Goal: Task Accomplishment & Management: Manage account settings

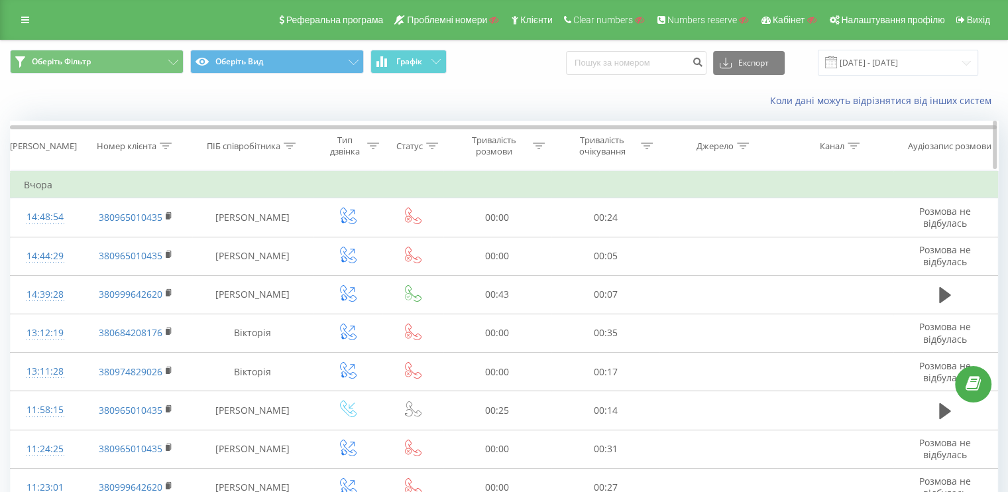
click at [156, 147] on div "Номер клієнта" at bounding box center [127, 145] width 60 height 11
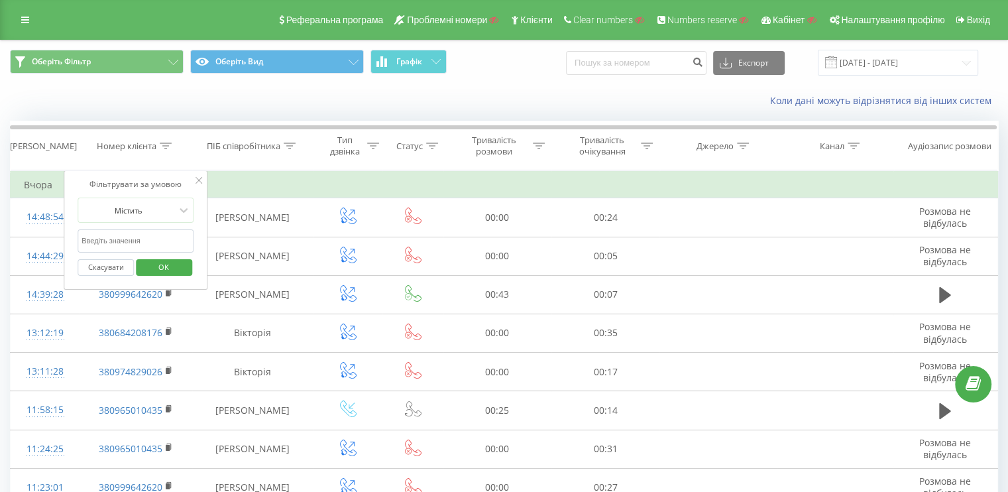
click at [130, 243] on input "text" at bounding box center [136, 240] width 117 height 23
paste input "0965010435"
type input "0965010435"
click at [148, 272] on span "OK" at bounding box center [163, 266] width 37 height 21
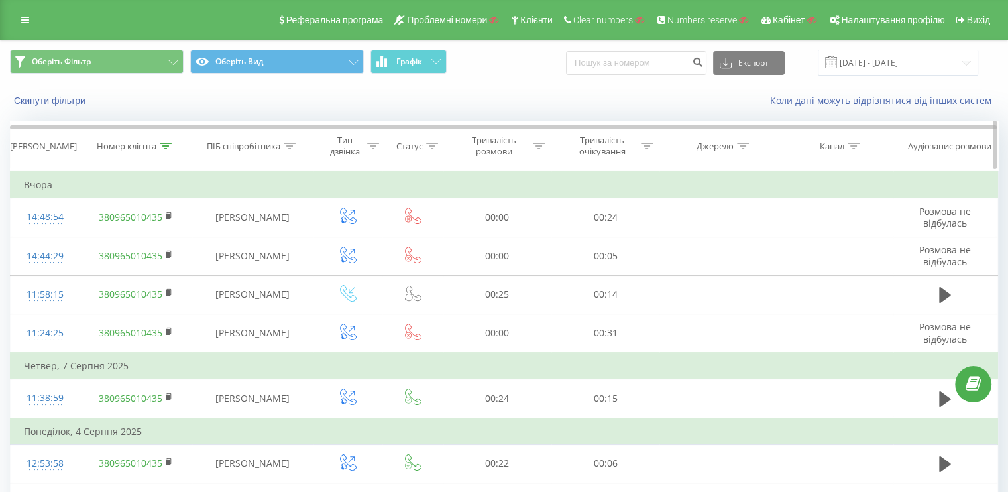
click at [163, 148] on div at bounding box center [166, 145] width 12 height 11
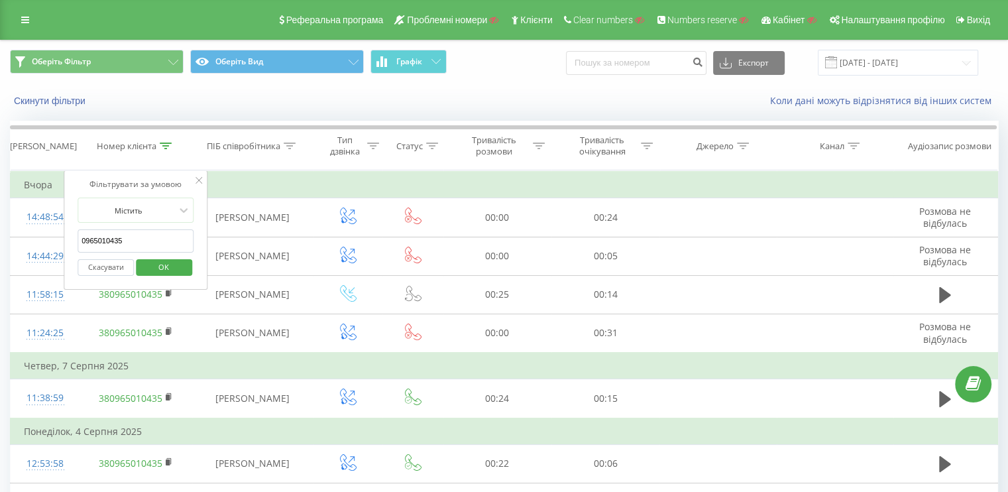
click at [111, 265] on button "Скасувати" at bounding box center [106, 267] width 56 height 17
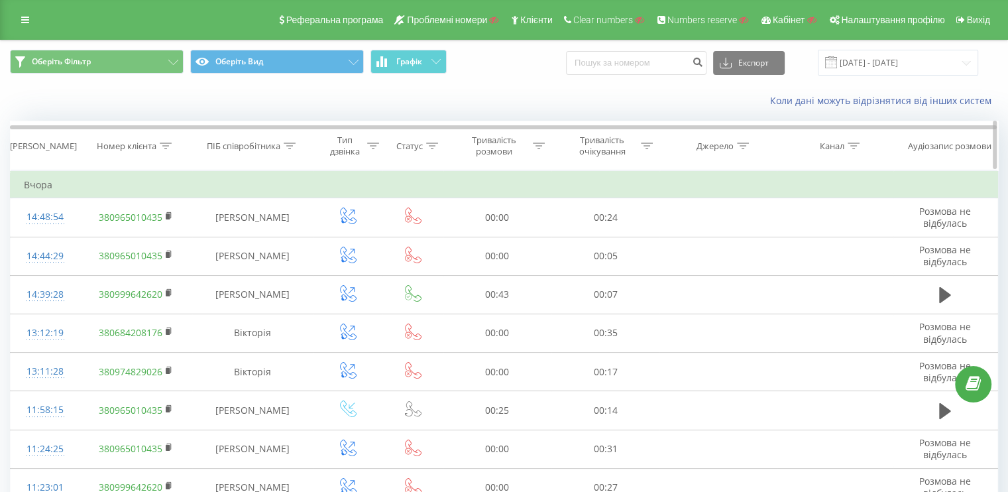
click at [170, 147] on icon at bounding box center [166, 145] width 12 height 7
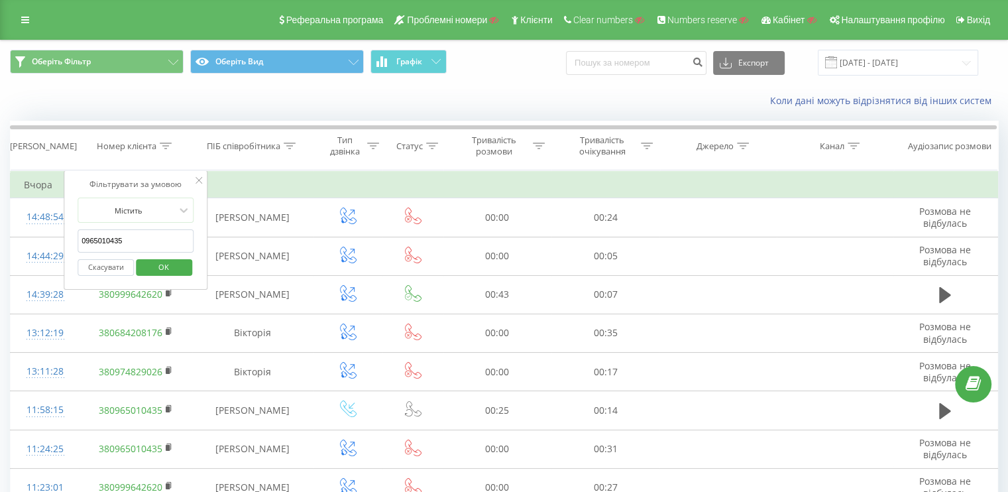
click at [155, 245] on input "0965010435" at bounding box center [136, 240] width 117 height 23
paste input "0965010435"
type input "0965010435"
click at [150, 254] on div "Скасувати OK" at bounding box center [136, 267] width 117 height 30
click at [150, 259] on span "OK" at bounding box center [163, 266] width 37 height 21
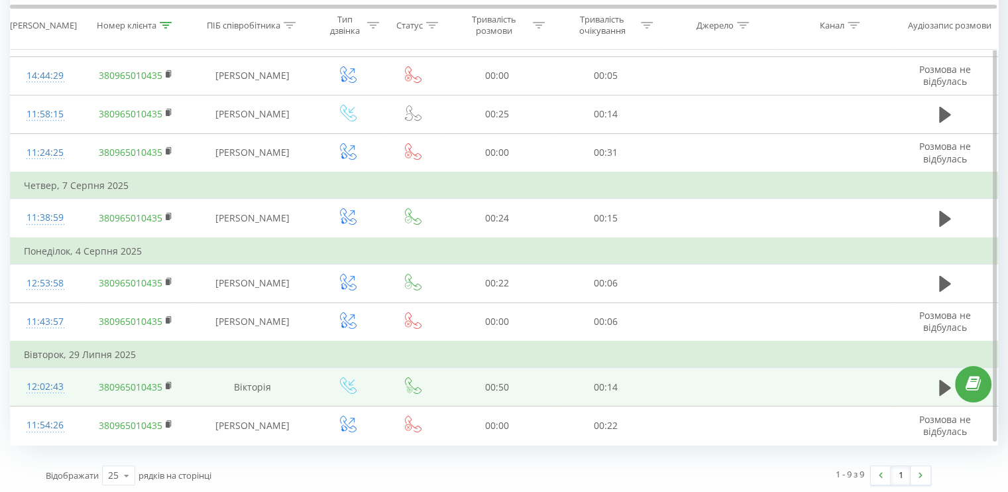
scroll to position [114, 0]
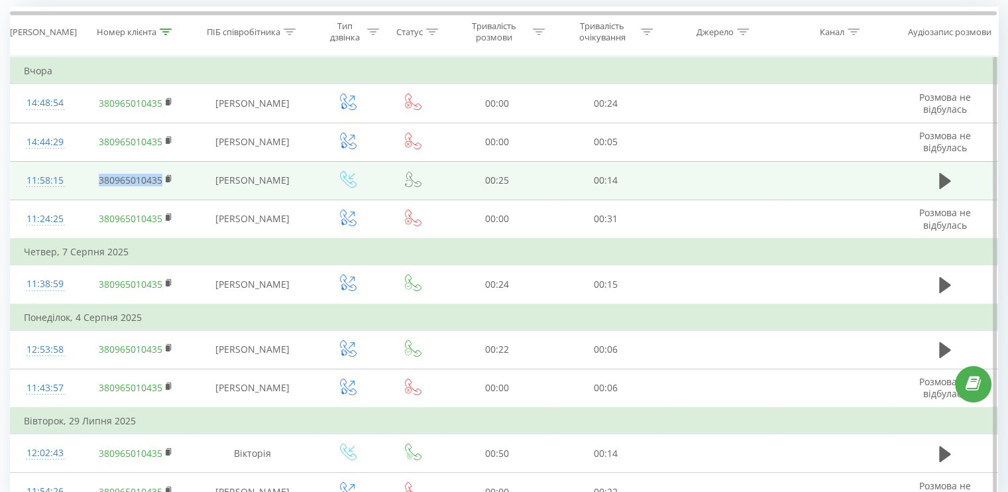
drag, startPoint x: 118, startPoint y: 184, endPoint x: 162, endPoint y: 182, distance: 43.8
click at [162, 182] on td "380965010435" at bounding box center [136, 180] width 113 height 38
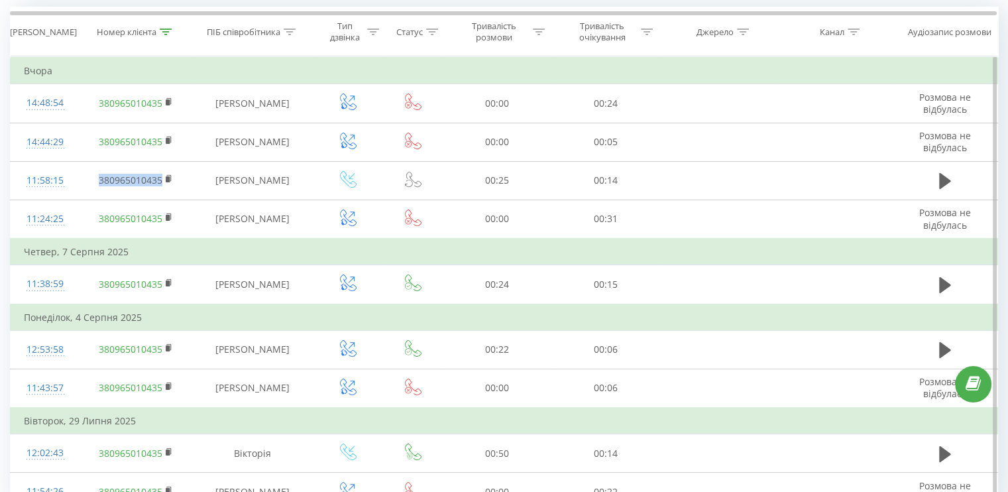
copy link "380965010435"
click at [376, 34] on div at bounding box center [373, 32] width 12 height 11
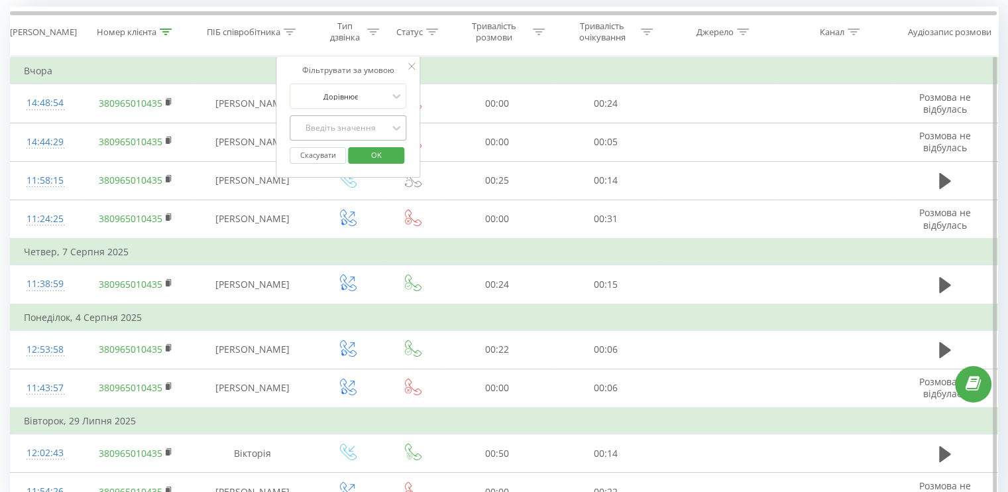
click at [346, 127] on div "Введіть значення" at bounding box center [341, 128] width 94 height 11
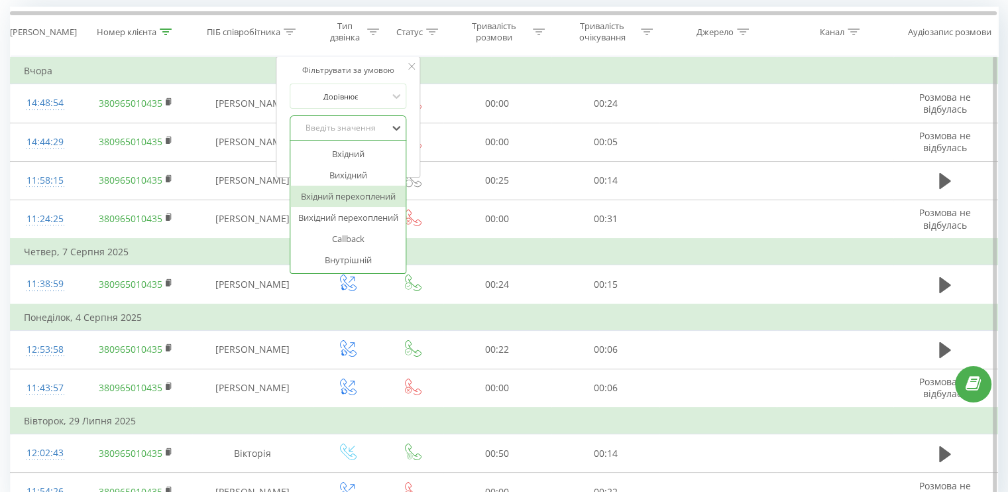
click at [335, 196] on div "Вхідний перехоплений" at bounding box center [347, 196] width 115 height 21
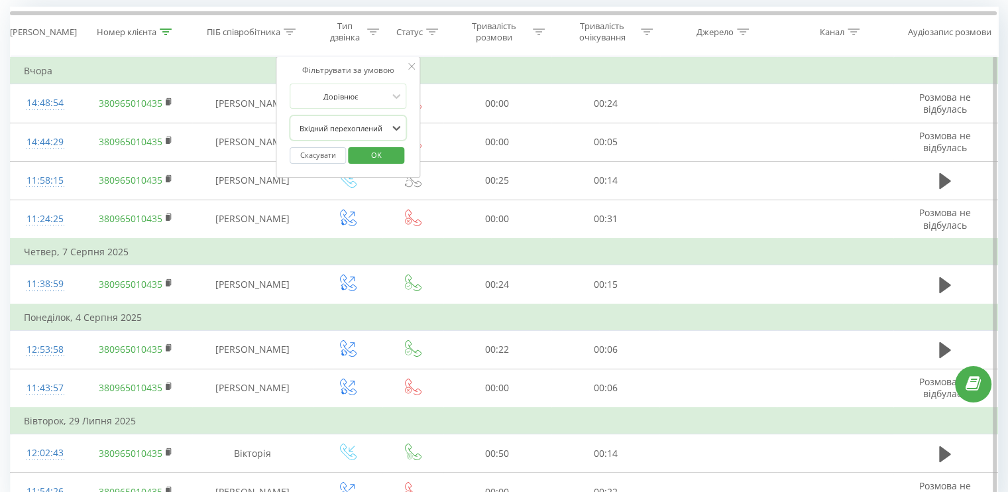
click at [363, 158] on span "OK" at bounding box center [376, 154] width 37 height 21
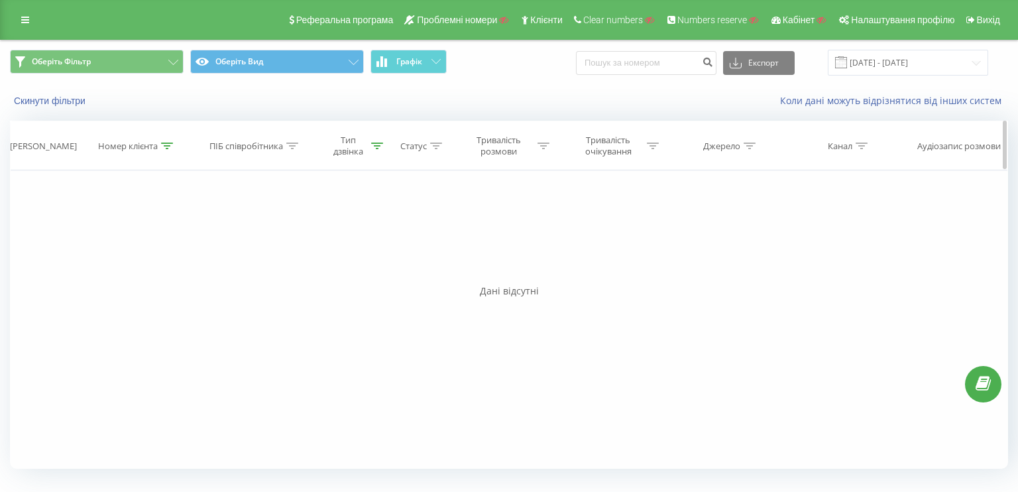
click at [379, 142] on icon at bounding box center [377, 145] width 12 height 7
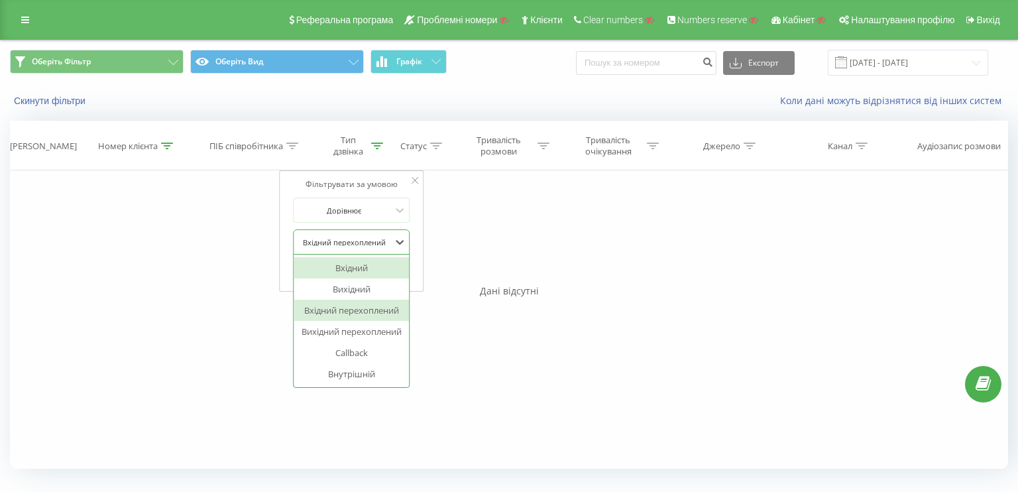
click at [326, 248] on div "Вхідний перехоплений" at bounding box center [344, 242] width 97 height 20
click at [331, 270] on div "Вхідний" at bounding box center [351, 267] width 115 height 21
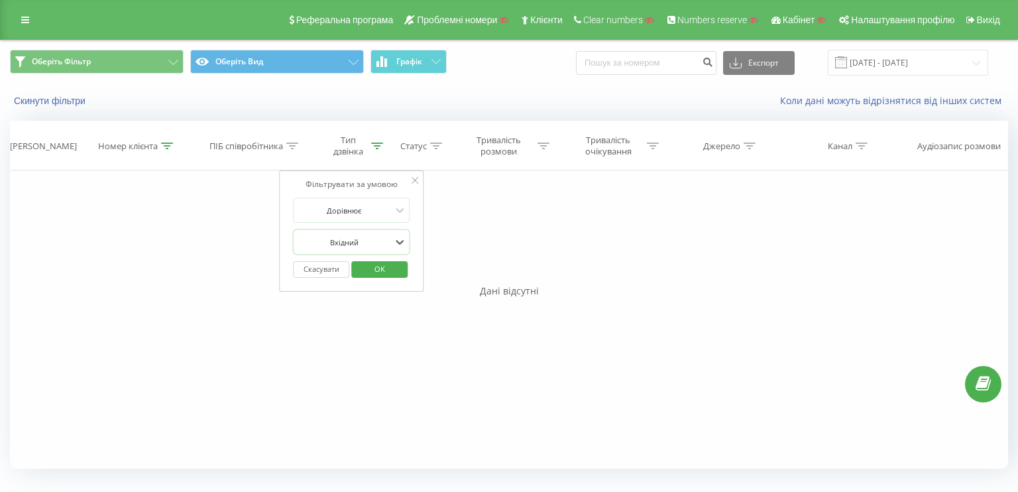
click at [374, 273] on span "OK" at bounding box center [379, 268] width 37 height 21
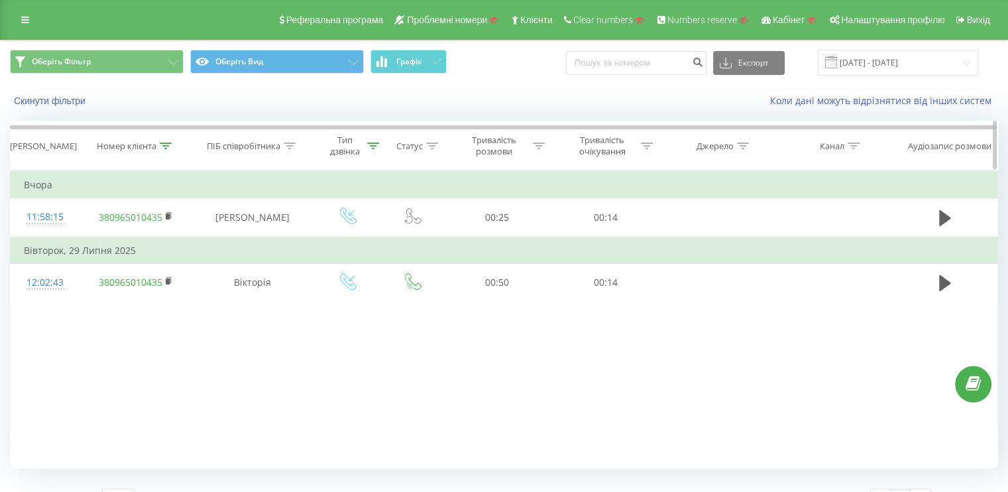
click at [371, 148] on div at bounding box center [373, 145] width 12 height 11
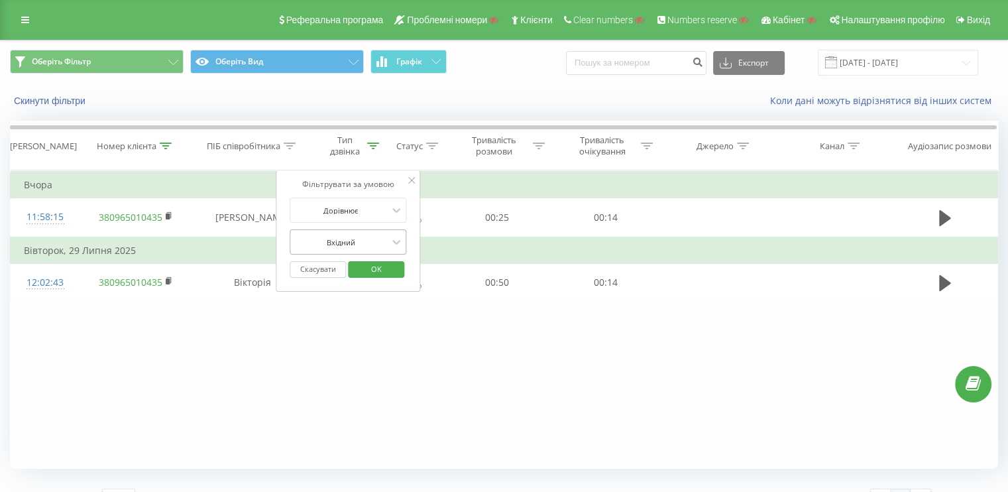
click at [358, 239] on div at bounding box center [341, 242] width 94 height 13
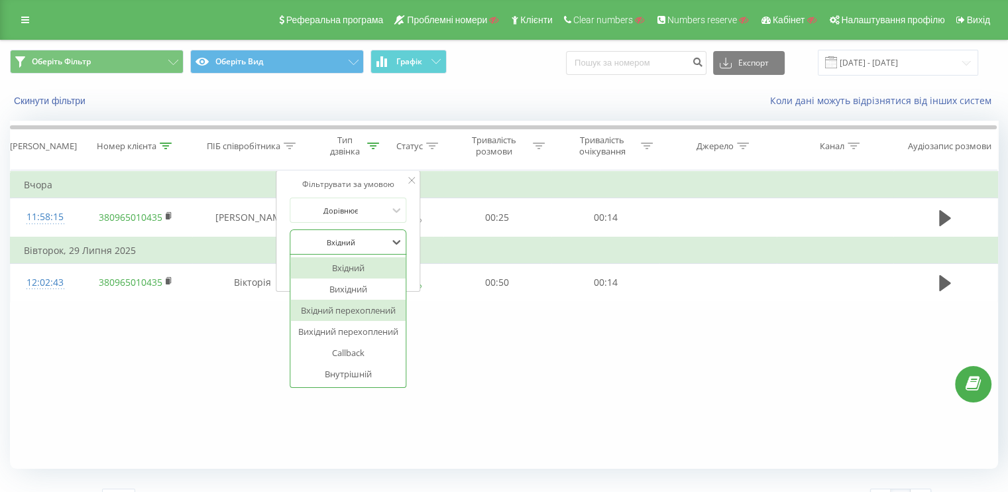
click at [347, 306] on div "Вхідний перехоплений" at bounding box center [347, 310] width 115 height 21
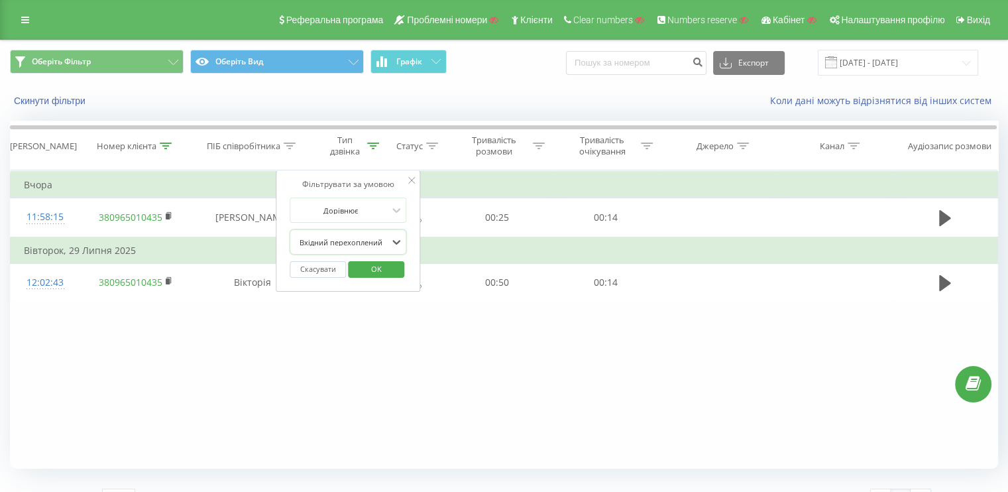
click at [379, 266] on span "OK" at bounding box center [376, 268] width 37 height 21
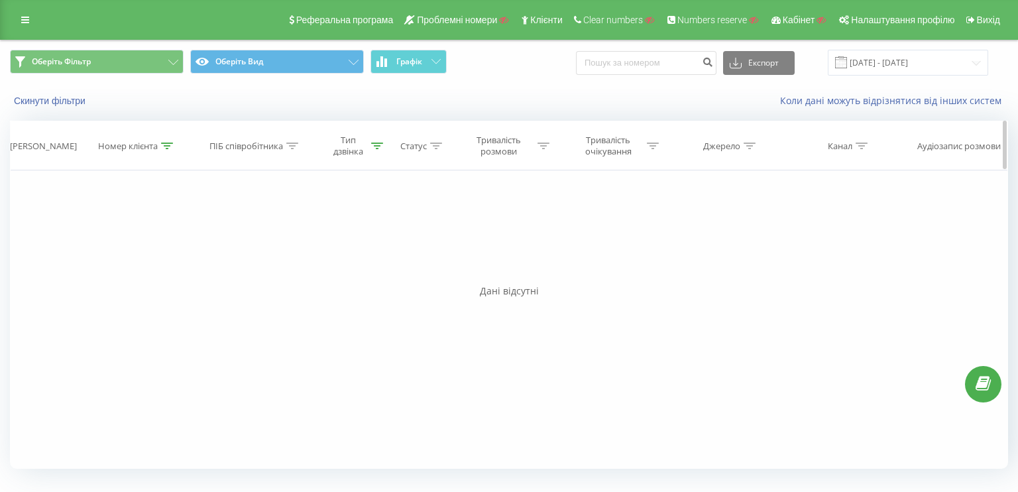
click at [377, 152] on div "Тип дзвінка" at bounding box center [355, 146] width 55 height 23
click at [327, 272] on button "Скасувати" at bounding box center [322, 269] width 56 height 17
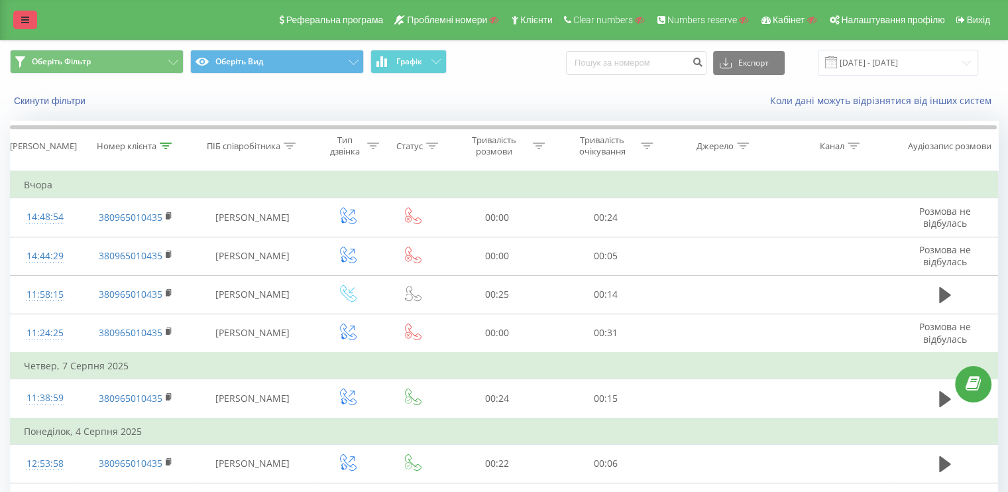
click at [21, 27] on link at bounding box center [25, 20] width 24 height 19
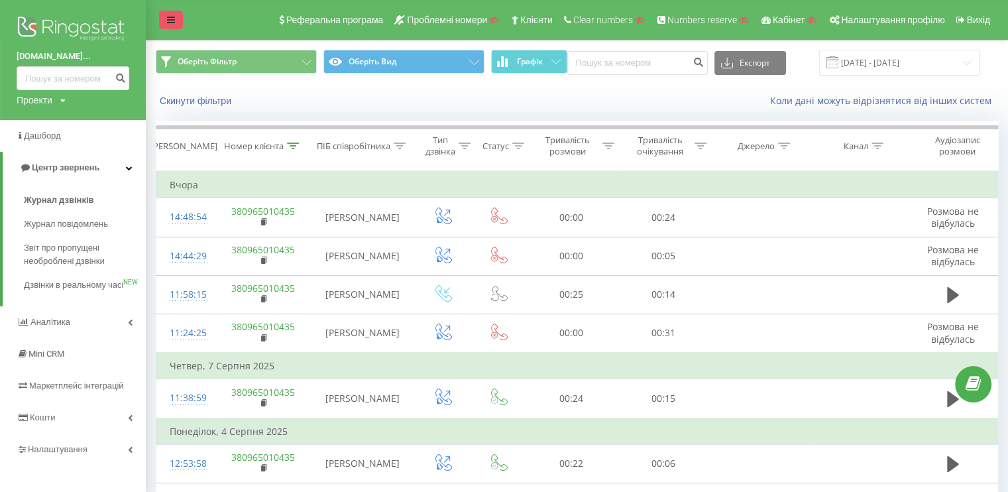
click at [172, 16] on icon at bounding box center [171, 19] width 8 height 9
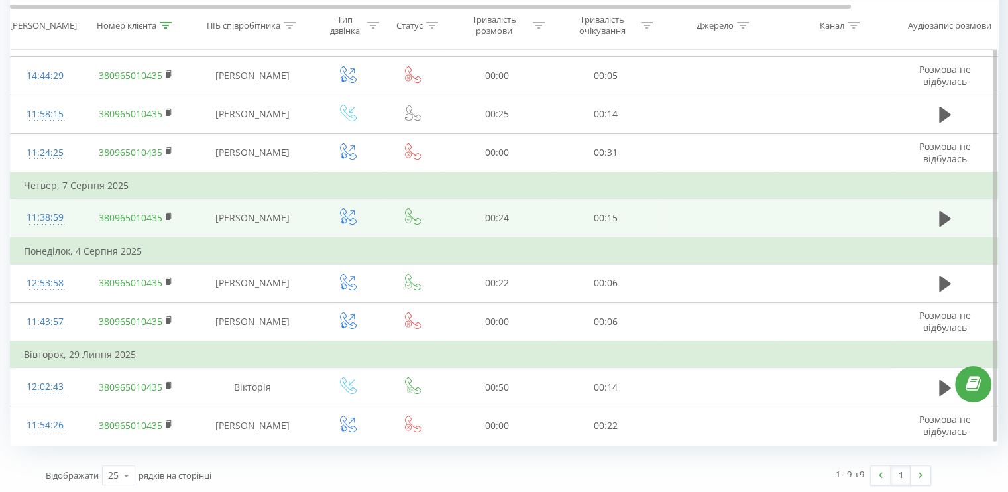
scroll to position [114, 0]
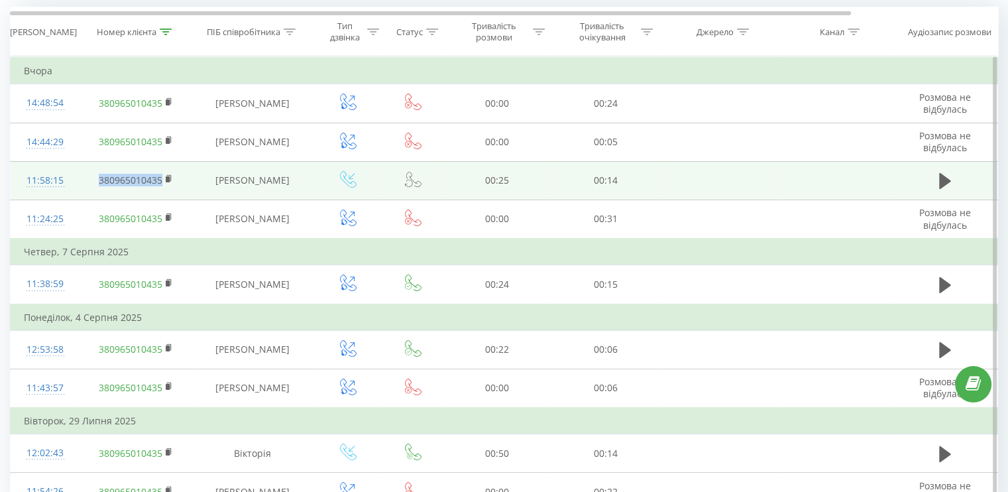
drag, startPoint x: 91, startPoint y: 183, endPoint x: 162, endPoint y: 183, distance: 70.9
click at [162, 183] on td "380965010435" at bounding box center [136, 180] width 113 height 38
copy link "380965010435"
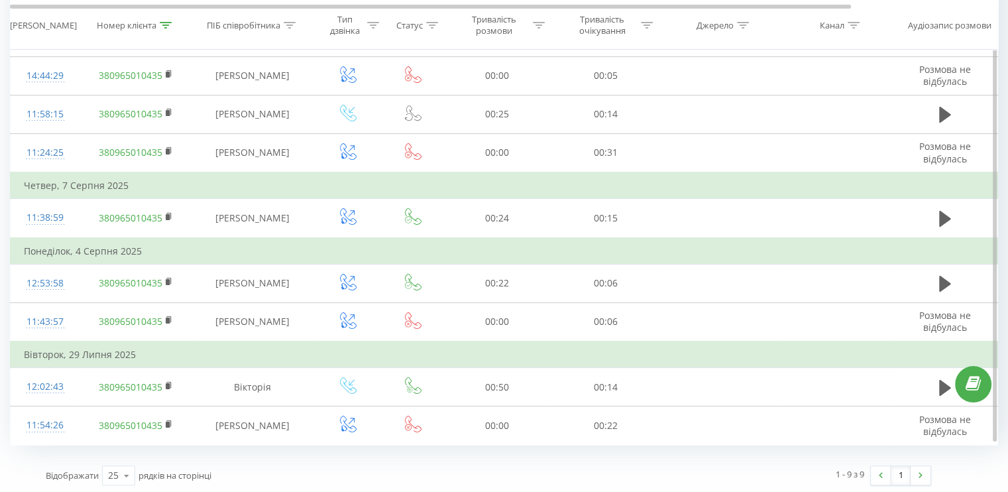
click at [354, 352] on td "Вівторок, 29 Липня 2025" at bounding box center [504, 354] width 987 height 27
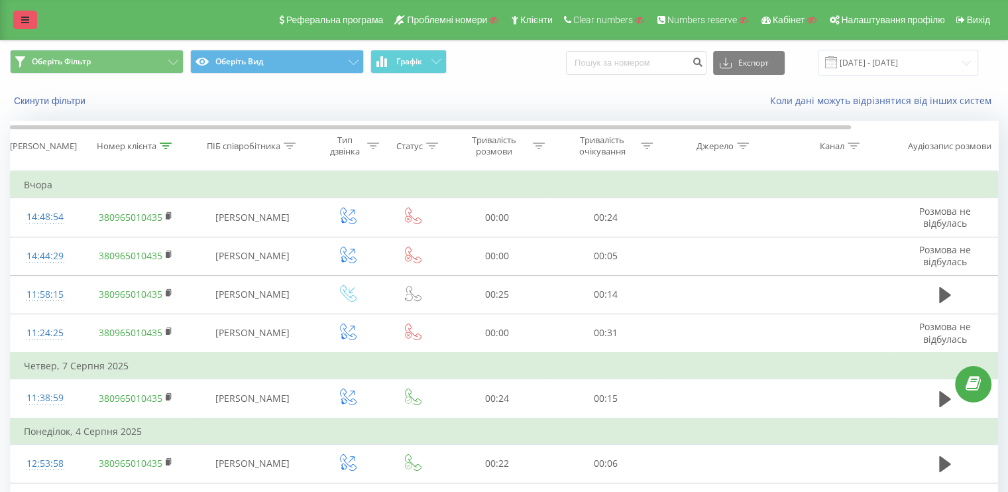
click at [30, 21] on link at bounding box center [25, 20] width 24 height 19
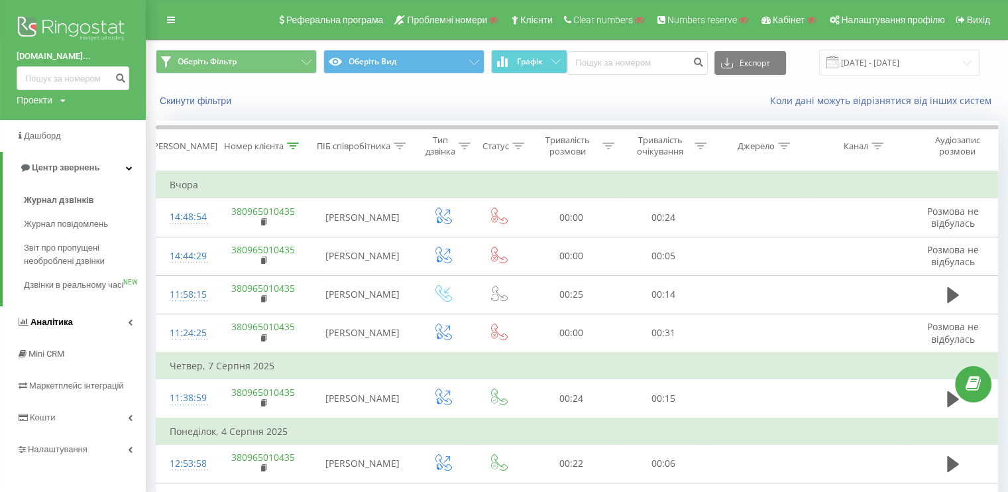
scroll to position [180, 0]
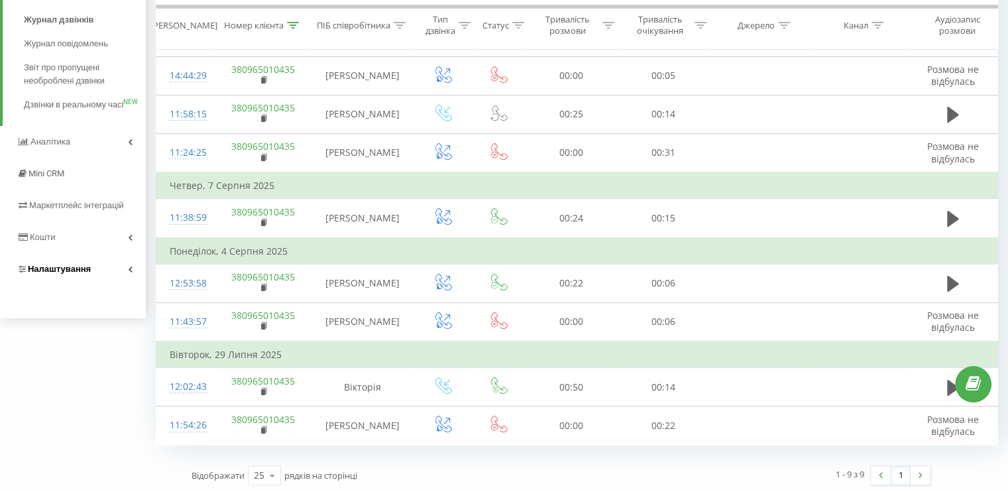
click at [116, 284] on link "Налаштування" at bounding box center [73, 269] width 146 height 32
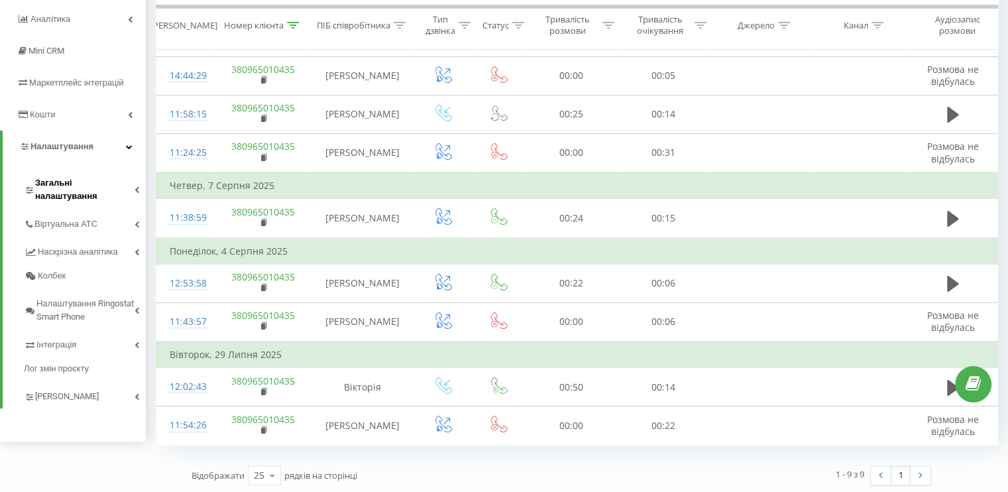
click at [90, 180] on span "Загальні налаштування" at bounding box center [84, 189] width 99 height 27
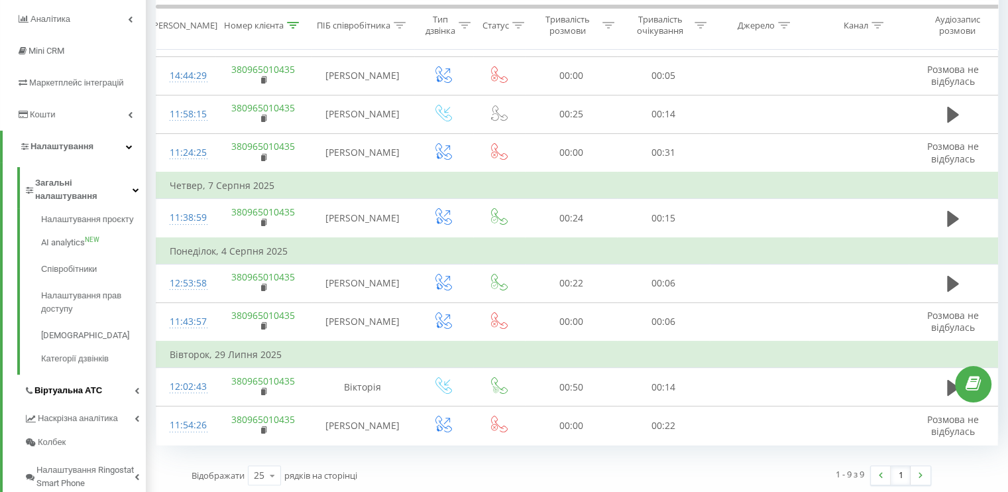
click at [93, 374] on link "Віртуальна АТС" at bounding box center [85, 388] width 122 height 28
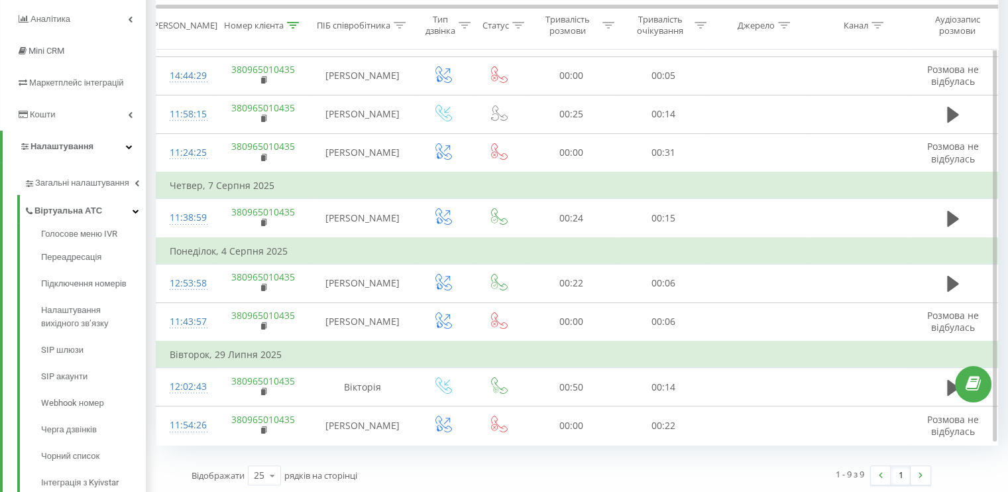
scroll to position [0, 0]
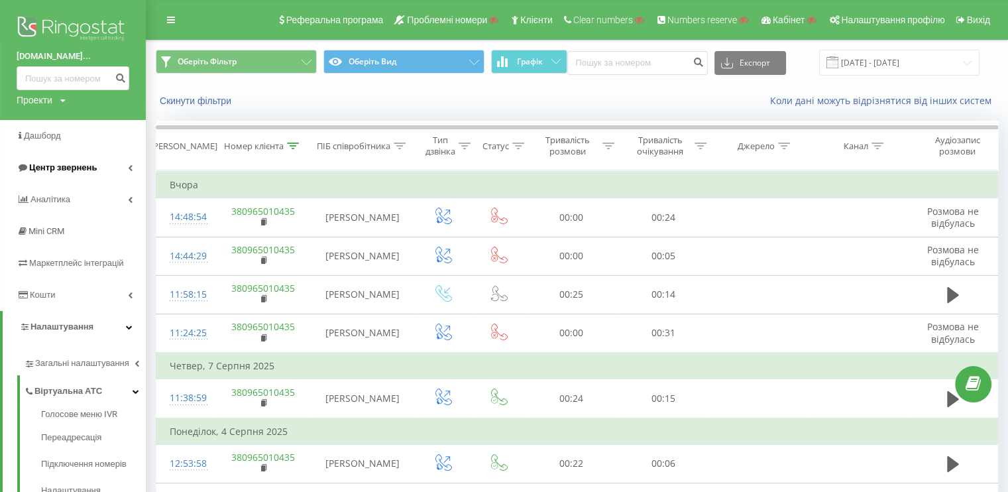
click at [44, 173] on span "Центр звернень" at bounding box center [57, 167] width 80 height 13
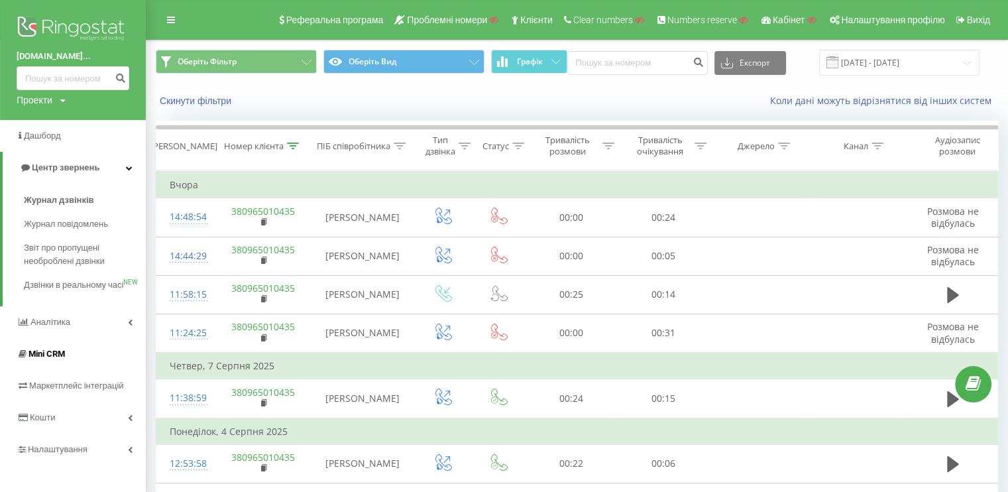
scroll to position [133, 0]
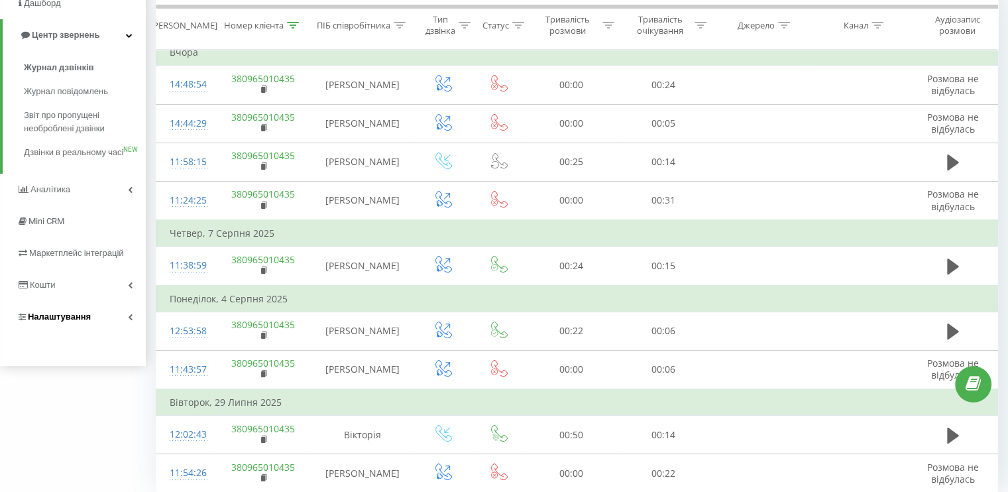
click at [119, 333] on link "Налаштування" at bounding box center [73, 317] width 146 height 32
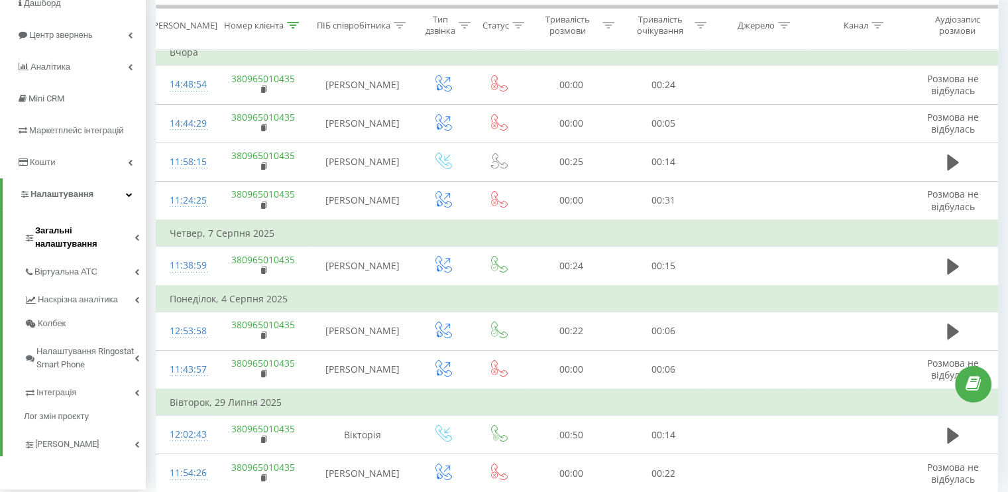
click at [116, 238] on link "Загальні налаштування" at bounding box center [85, 235] width 122 height 41
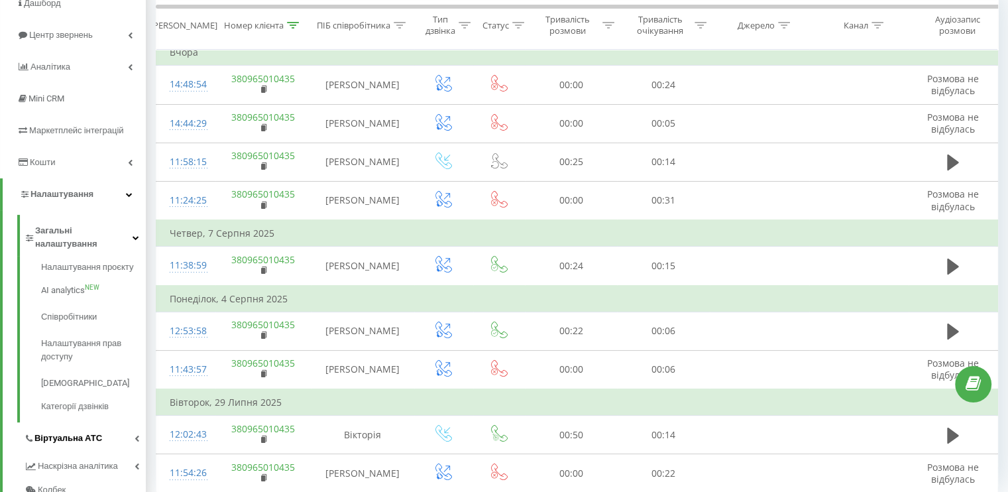
click at [80, 431] on span "Віртуальна АТС" at bounding box center [68, 437] width 68 height 13
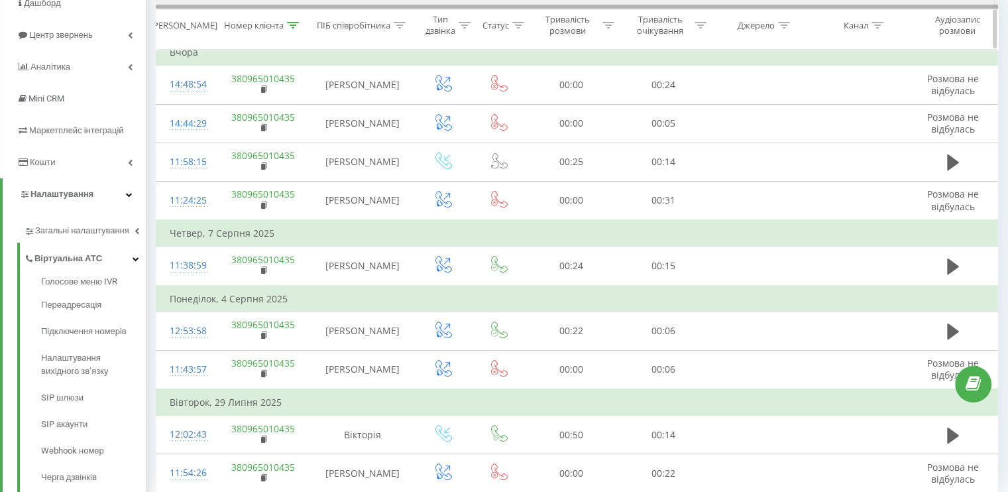
scroll to position [0, 0]
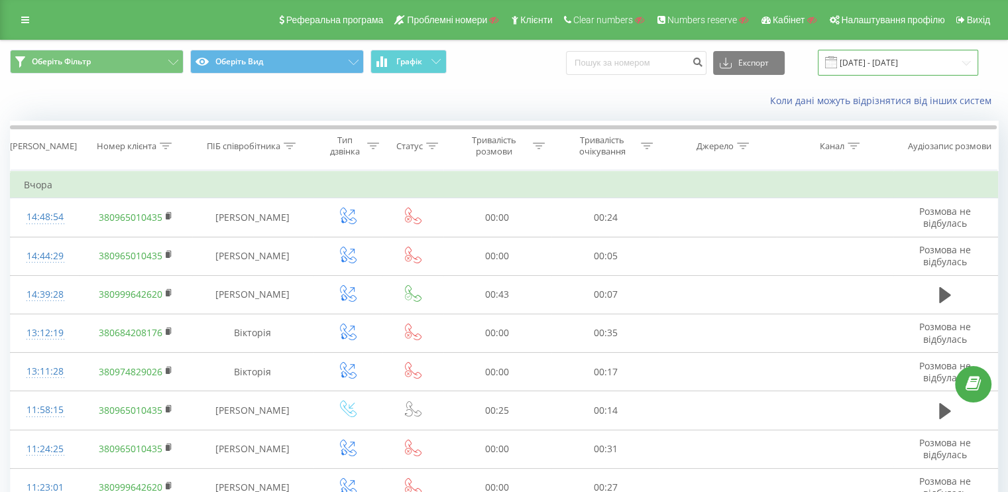
click at [851, 61] on input "[DATE] - [DATE]" at bounding box center [898, 63] width 160 height 26
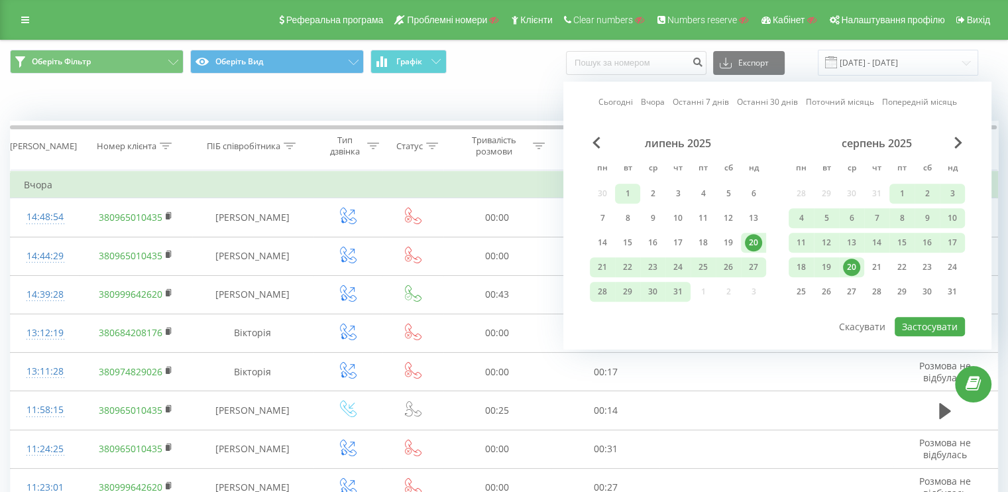
click at [631, 196] on div "1" at bounding box center [627, 193] width 17 height 17
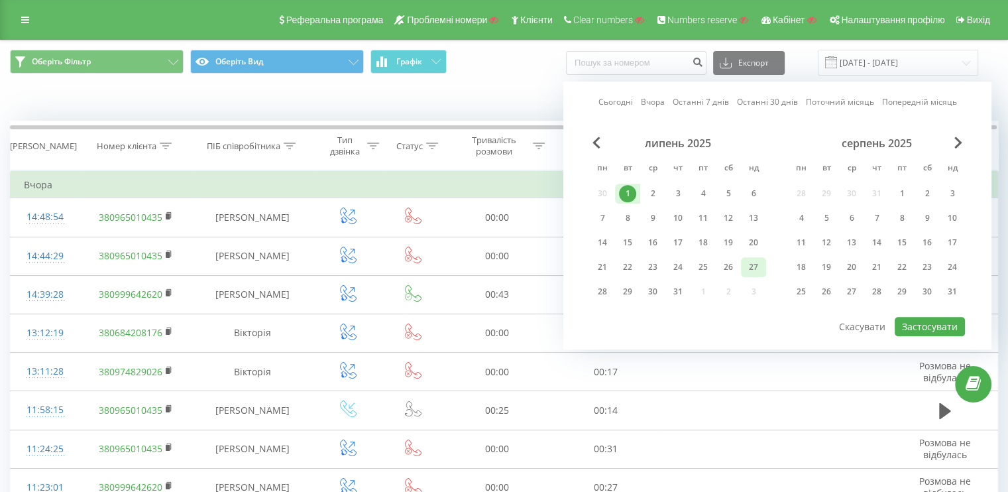
click at [761, 262] on div "27" at bounding box center [753, 266] width 17 height 17
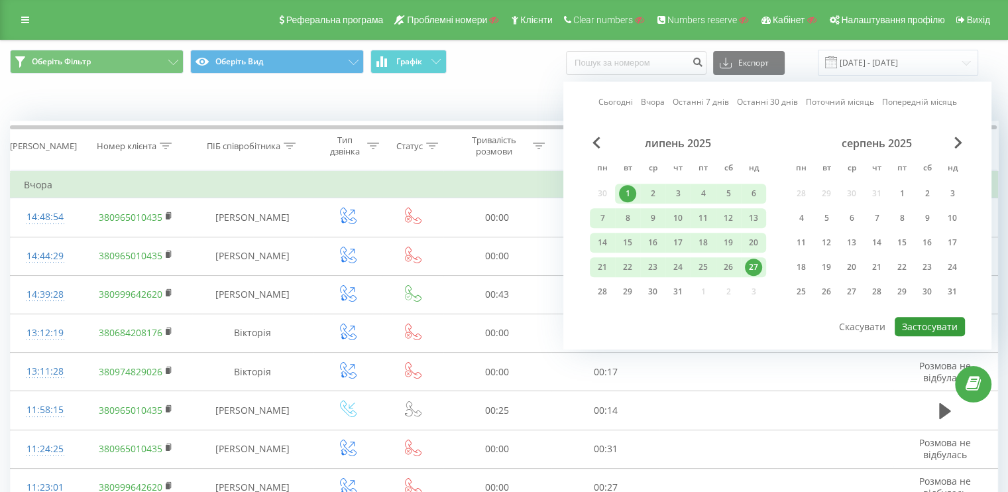
click at [913, 323] on button "Застосувати" at bounding box center [930, 326] width 70 height 19
type input "01.07.2025 - 27.07.2025"
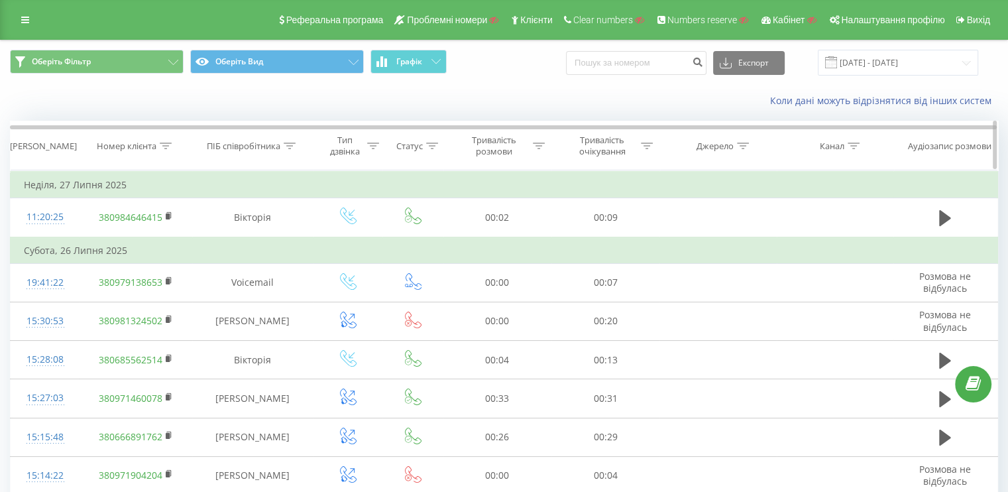
click at [376, 142] on icon at bounding box center [373, 145] width 12 height 7
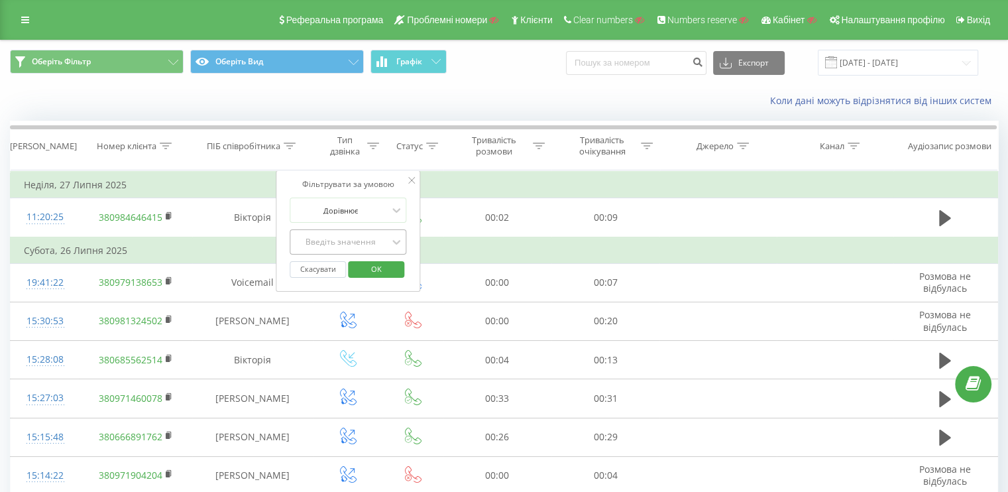
click at [366, 238] on div "Введіть значення" at bounding box center [341, 242] width 94 height 11
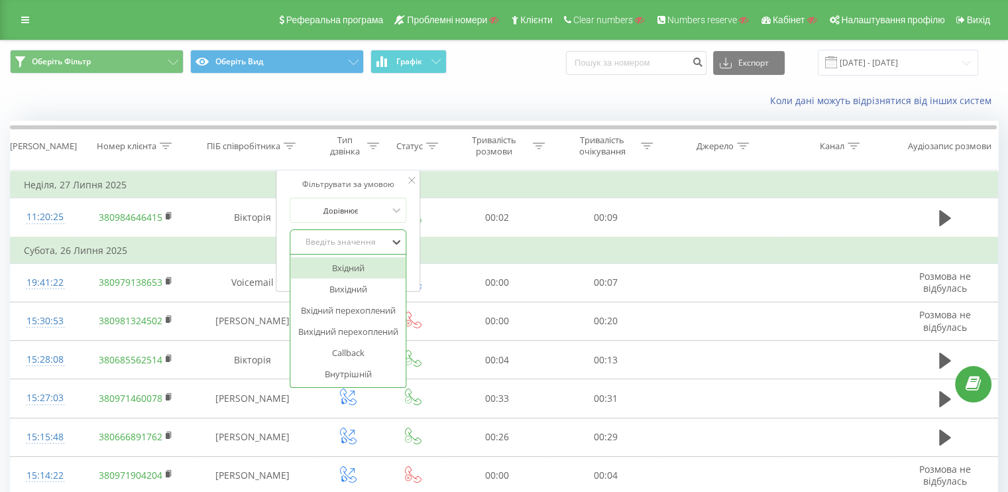
click at [344, 270] on div "Вхідний" at bounding box center [347, 267] width 115 height 21
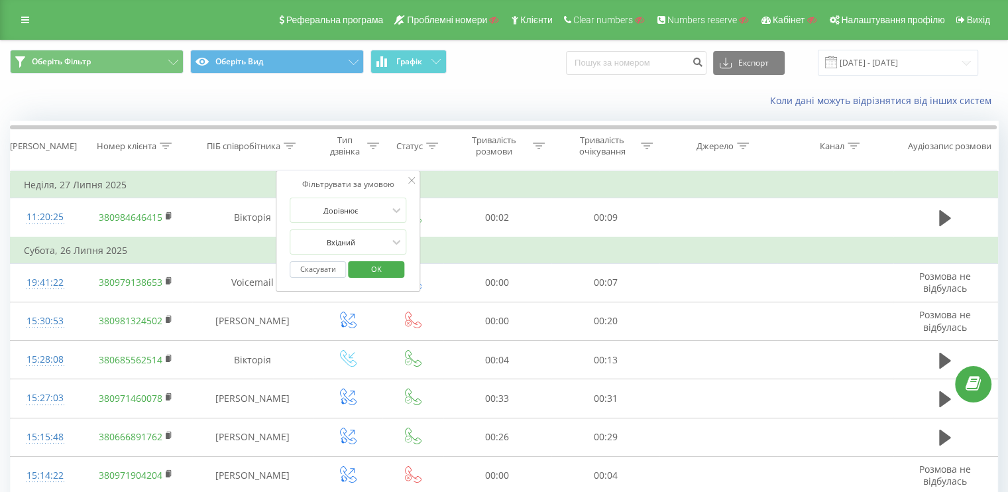
click at [373, 272] on span "OK" at bounding box center [376, 268] width 37 height 21
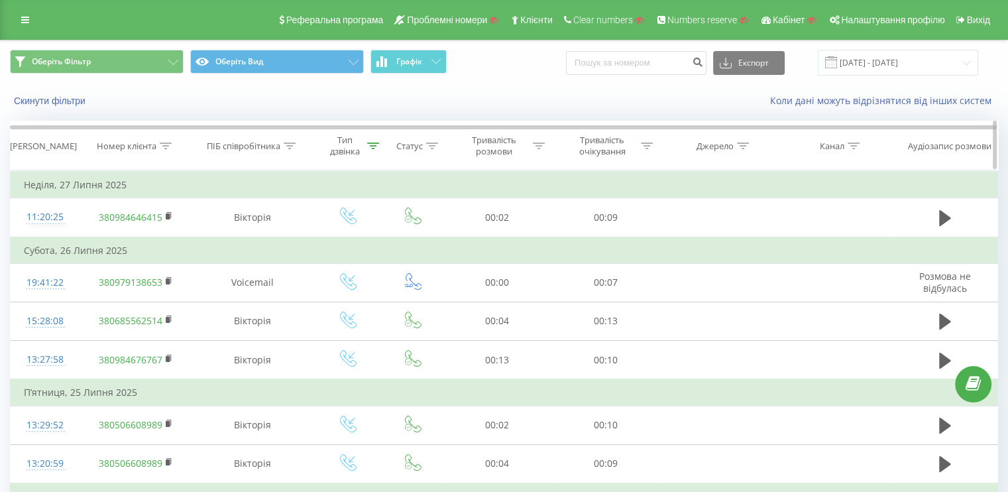
click at [370, 153] on div "Тип дзвінка" at bounding box center [352, 146] width 54 height 23
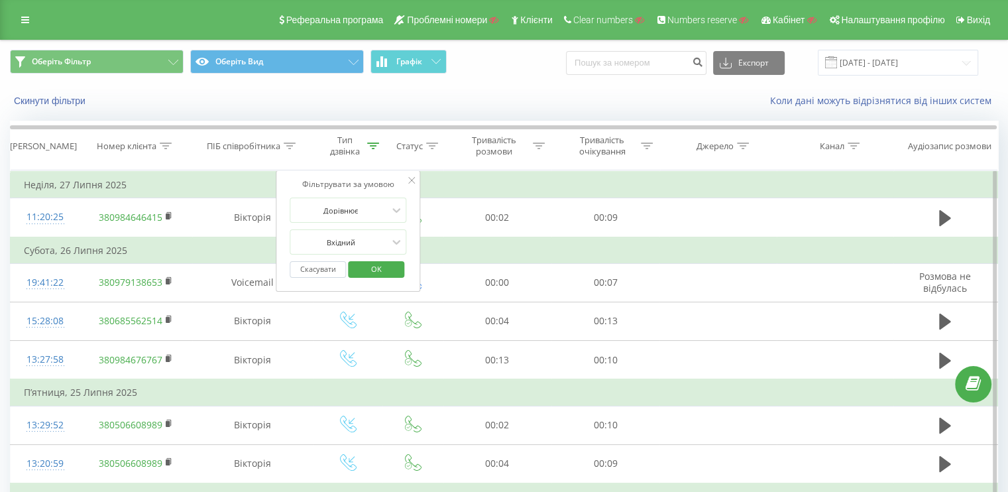
click at [323, 259] on div "Скасувати OK" at bounding box center [348, 269] width 117 height 30
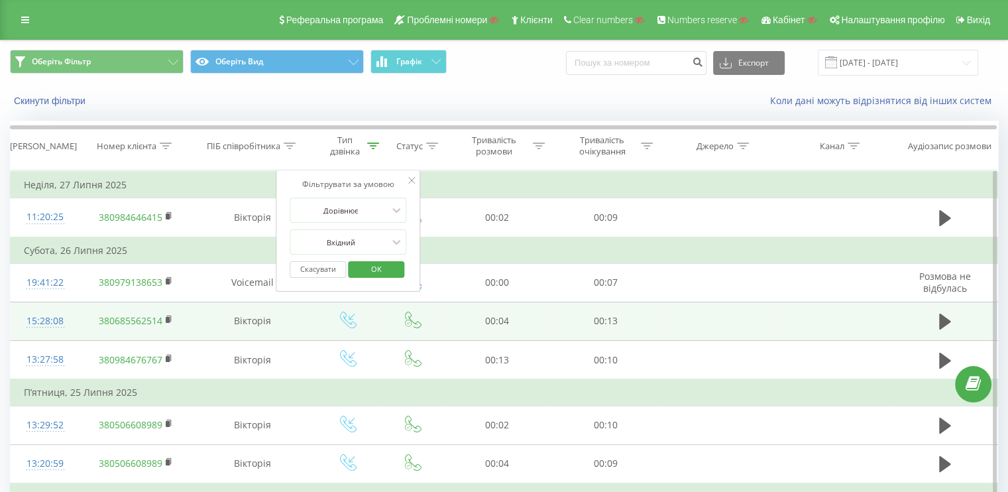
click at [754, 321] on td at bounding box center [717, 321] width 117 height 38
click at [943, 315] on icon at bounding box center [945, 321] width 12 height 16
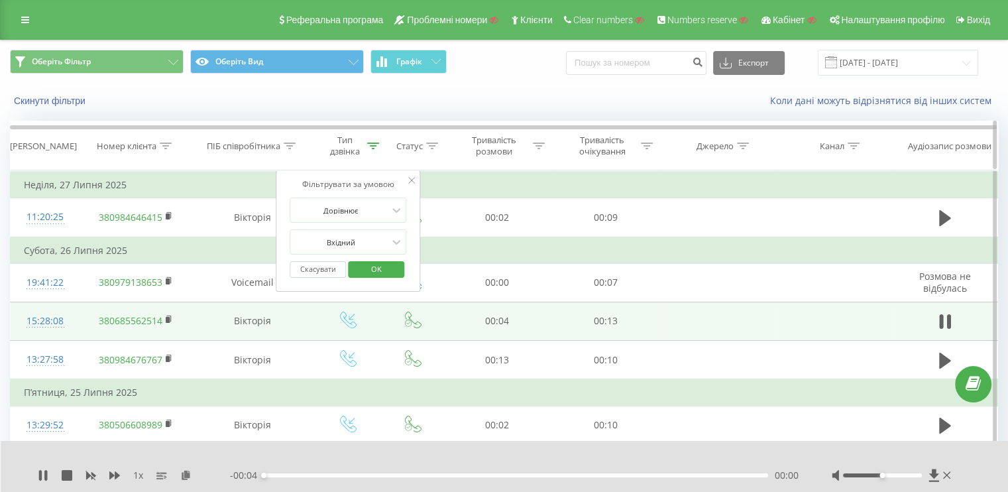
click at [372, 143] on icon at bounding box center [373, 145] width 12 height 7
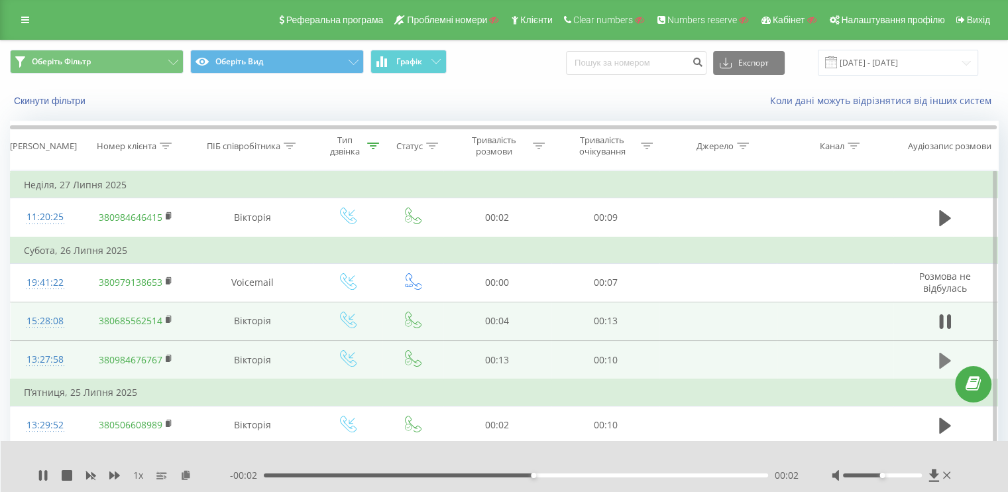
click at [943, 351] on icon at bounding box center [945, 360] width 12 height 19
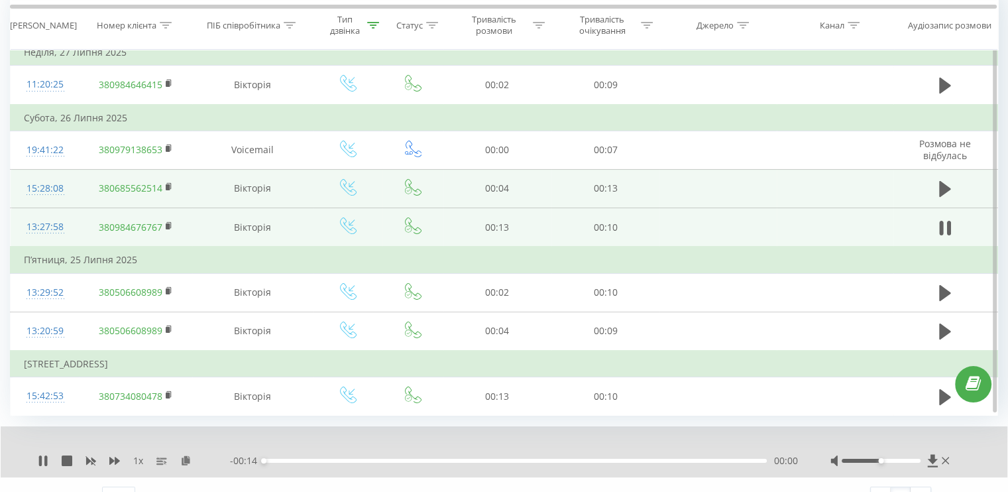
scroll to position [154, 0]
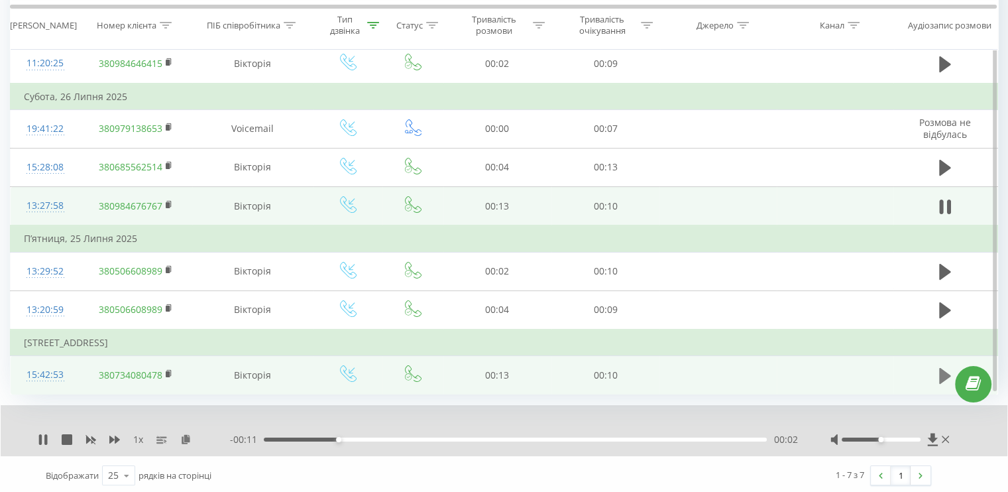
click at [937, 366] on button at bounding box center [945, 376] width 20 height 20
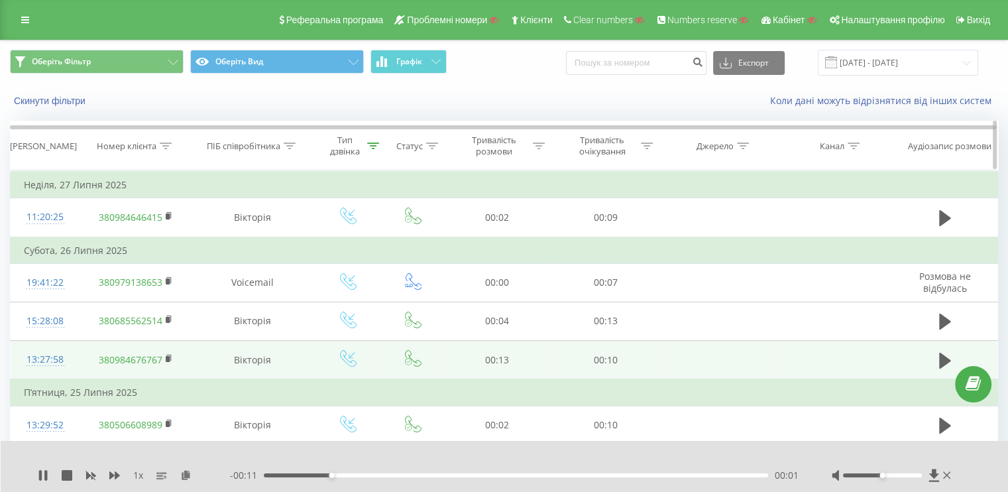
click at [382, 145] on div "Тип дзвінка" at bounding box center [348, 146] width 70 height 23
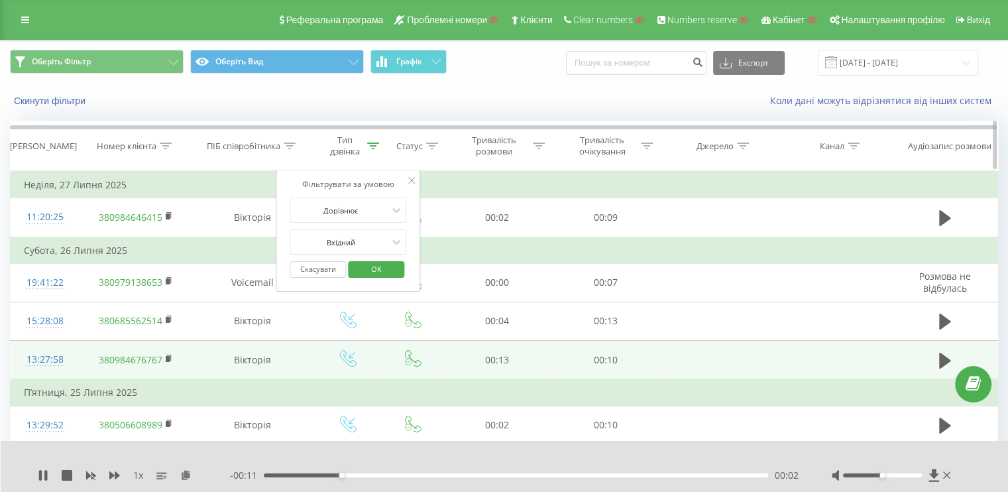
click at [376, 143] on icon at bounding box center [373, 145] width 12 height 7
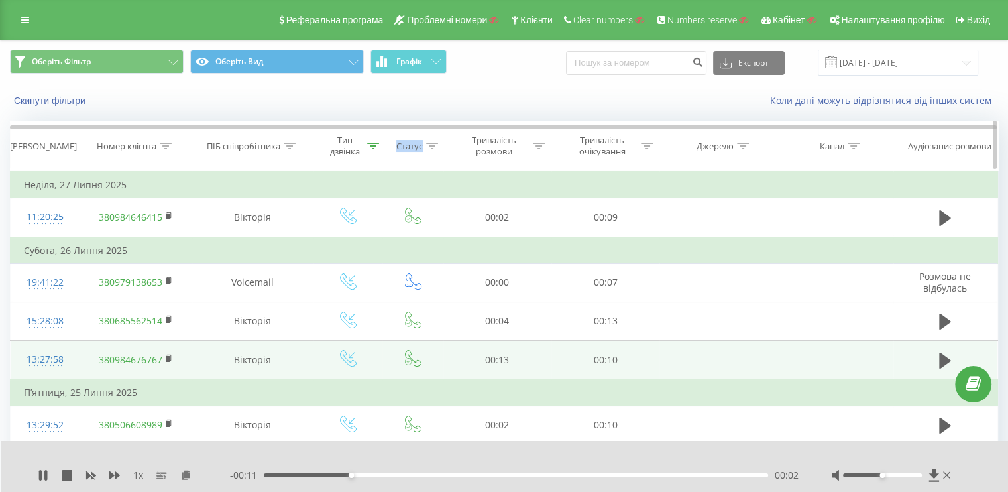
click at [376, 143] on icon at bounding box center [373, 145] width 12 height 7
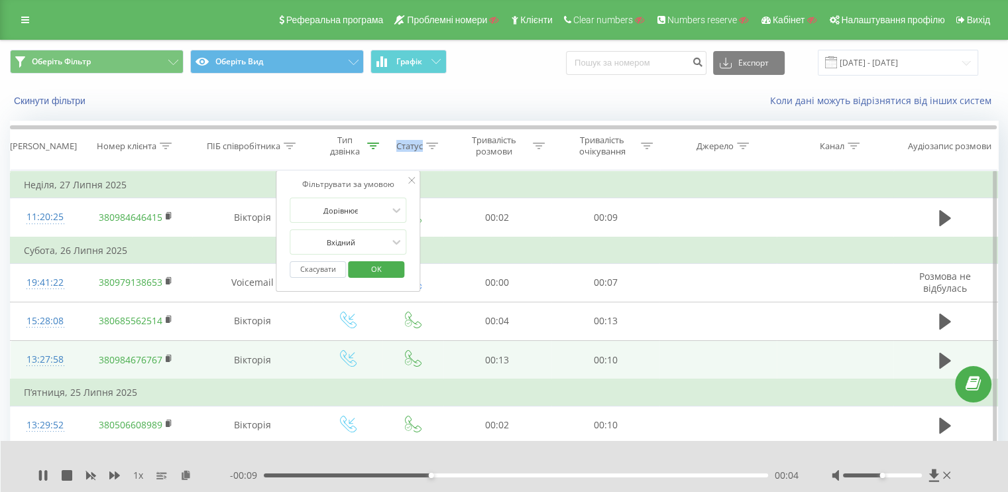
click at [326, 267] on button "Скасувати" at bounding box center [318, 269] width 56 height 17
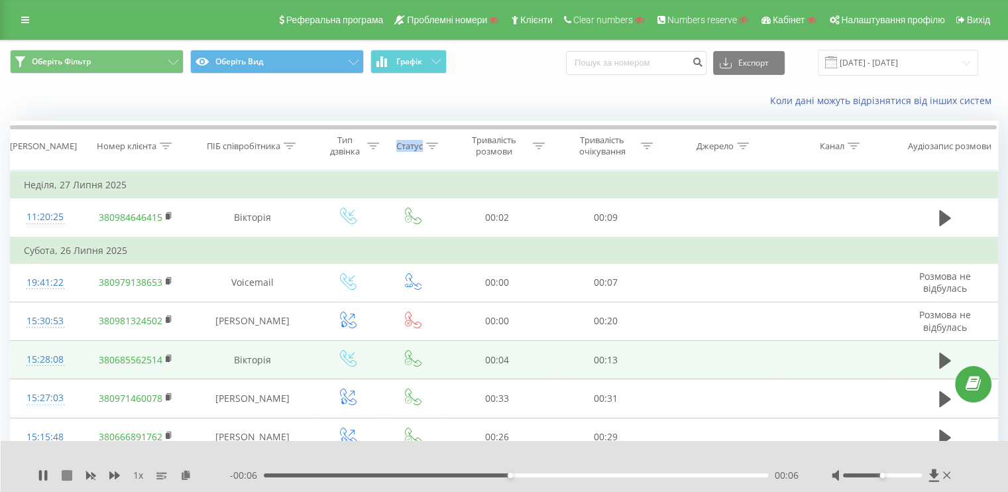
click at [66, 471] on icon at bounding box center [67, 475] width 11 height 11
click at [331, 101] on div "Коли дані можуть відрізнятися вiд інших систем" at bounding box center [504, 101] width 1007 height 32
click at [36, 26] on link at bounding box center [25, 20] width 24 height 19
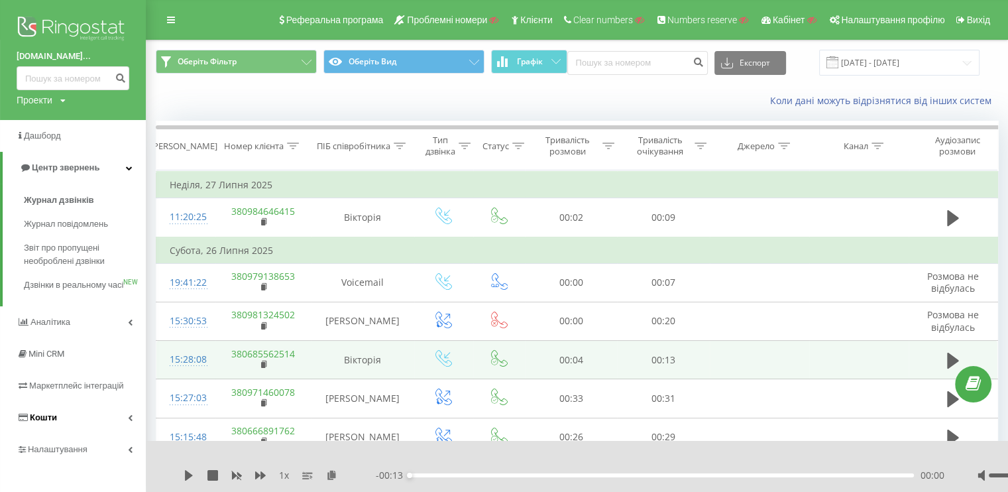
scroll to position [133, 0]
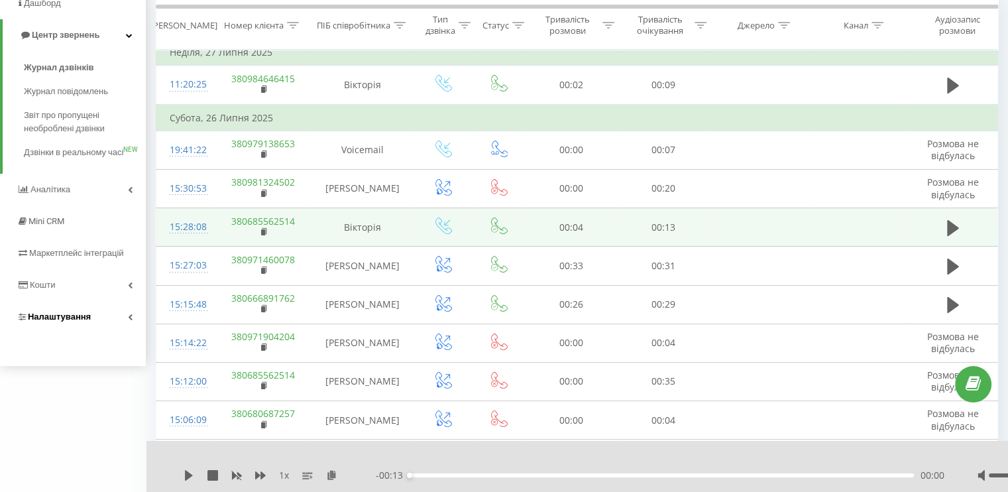
click at [142, 333] on link "Налаштування" at bounding box center [73, 317] width 146 height 32
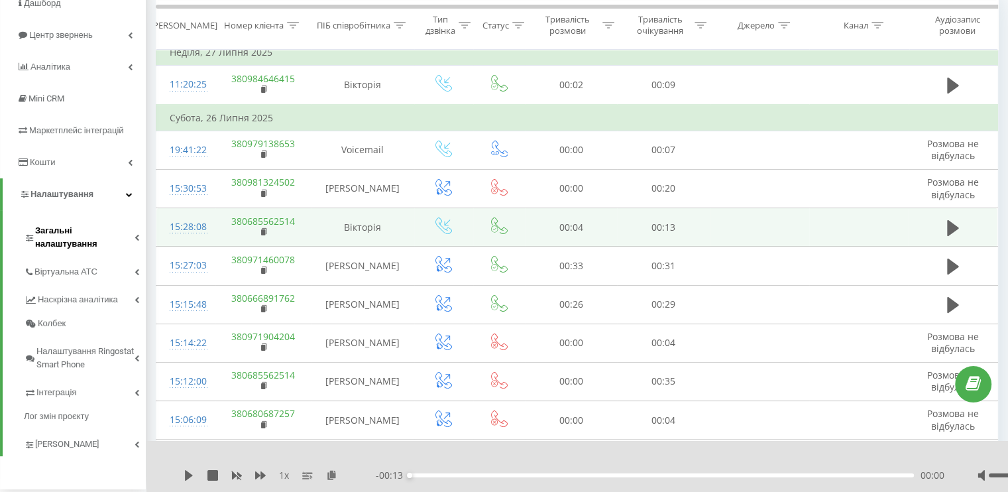
click at [127, 234] on span "Загальні налаштування" at bounding box center [84, 237] width 99 height 27
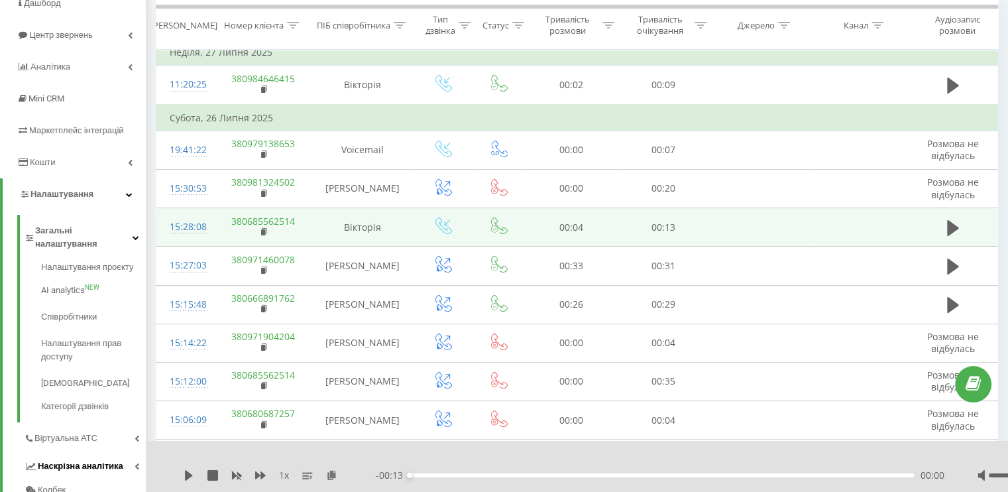
scroll to position [199, 0]
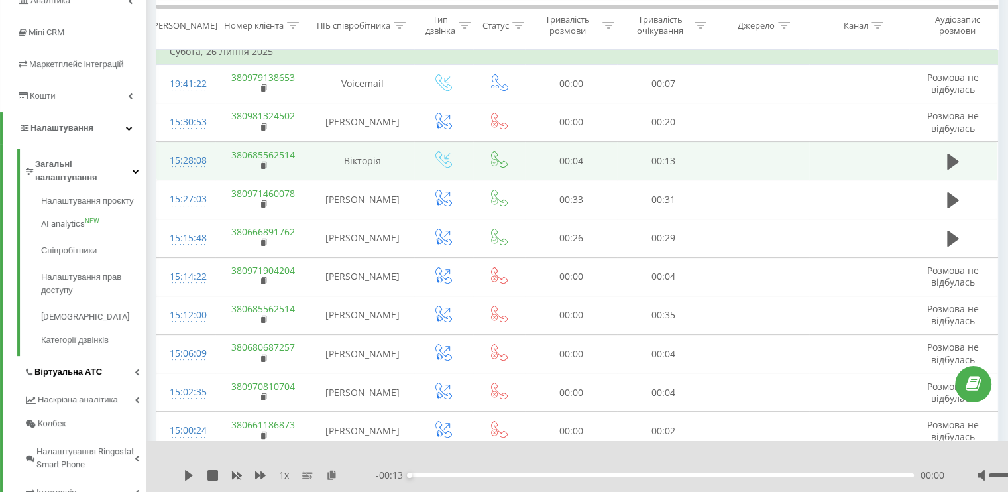
click at [132, 357] on link "Віртуальна АТС" at bounding box center [85, 370] width 122 height 28
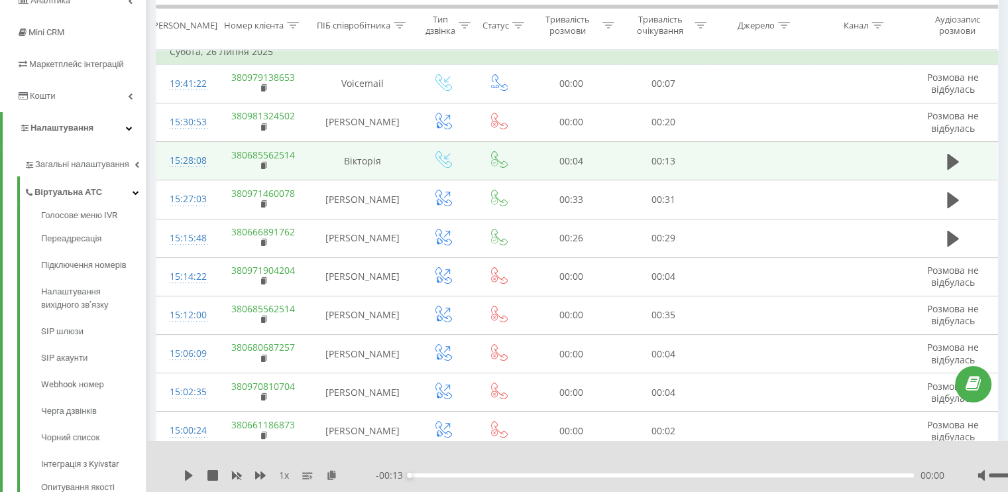
scroll to position [0, 0]
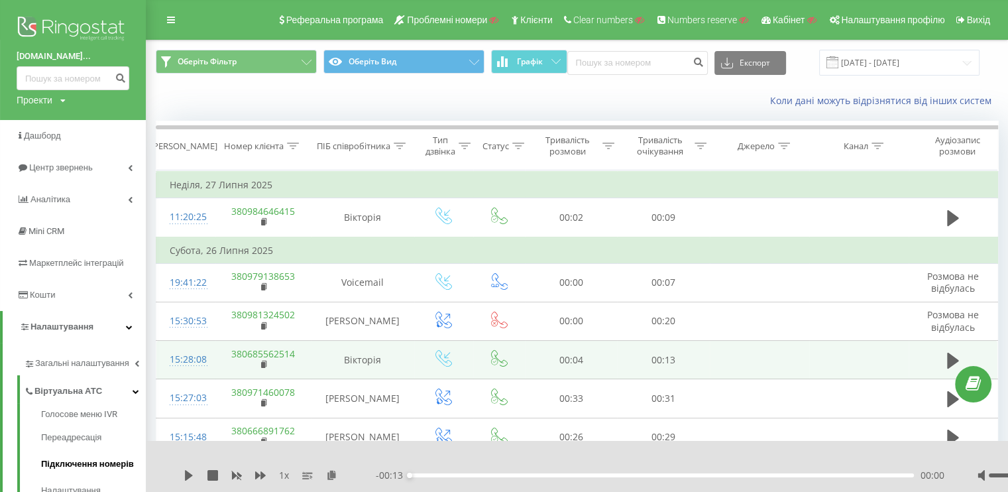
click at [92, 465] on span "Підключення номерів" at bounding box center [87, 463] width 93 height 13
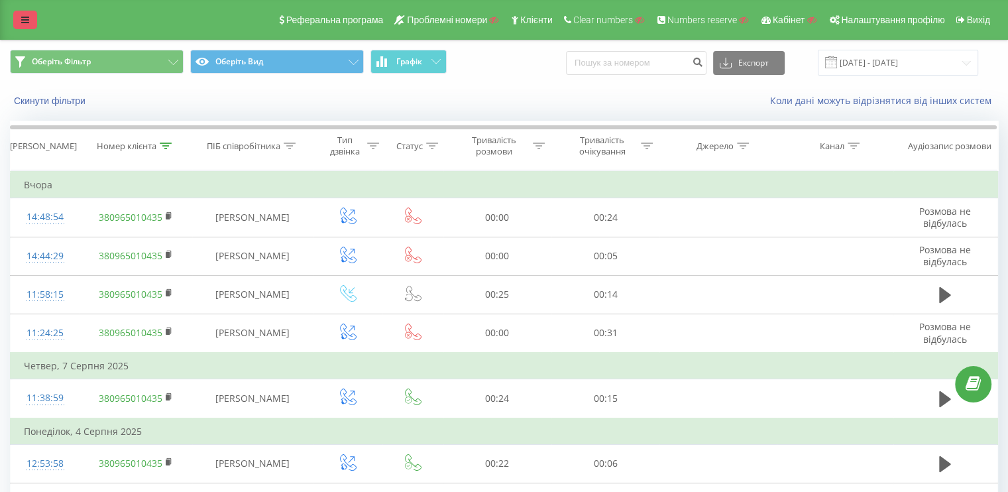
click at [28, 18] on icon at bounding box center [25, 19] width 8 height 9
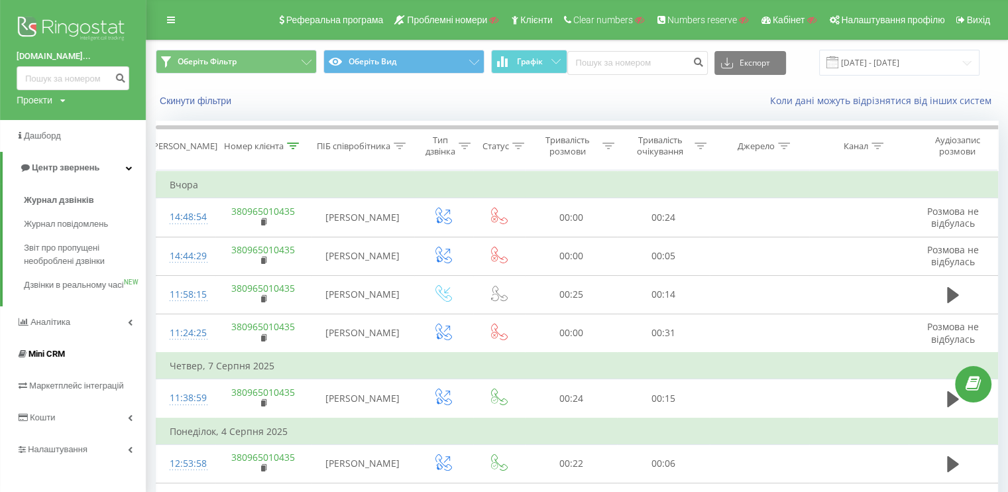
scroll to position [66, 0]
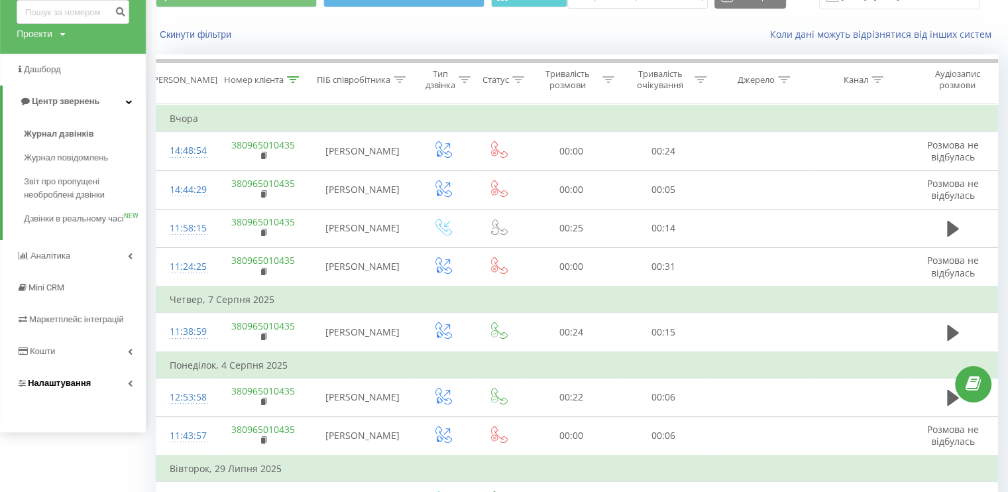
click at [118, 399] on link "Налаштування" at bounding box center [73, 383] width 146 height 32
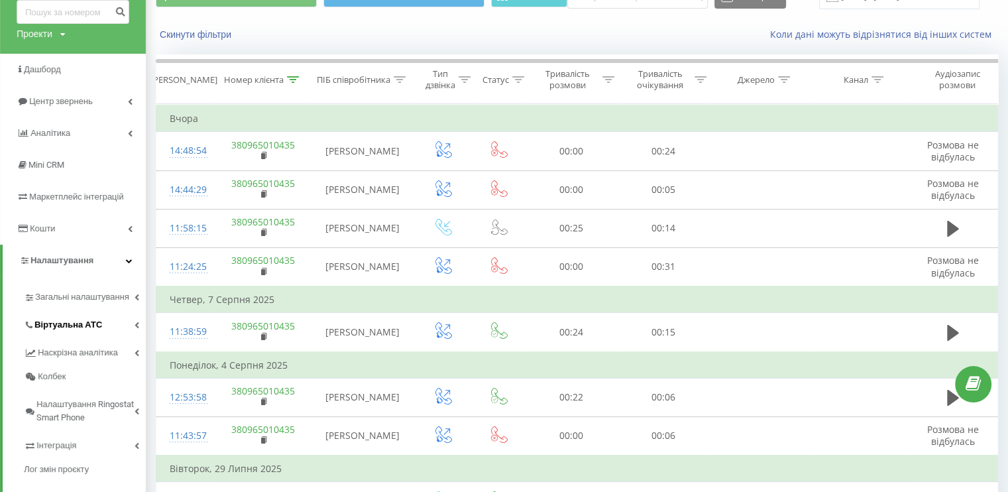
scroll to position [133, 0]
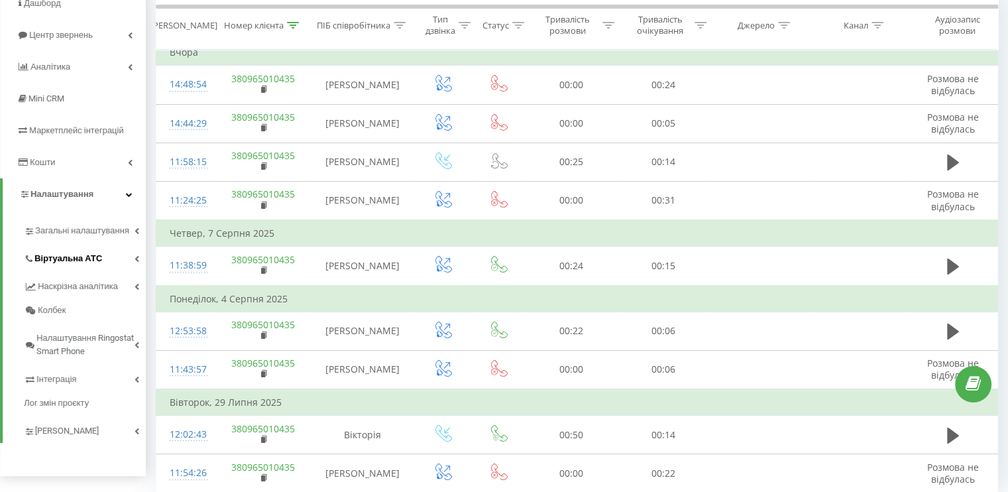
click at [136, 267] on link "Віртуальна АТС" at bounding box center [85, 257] width 122 height 28
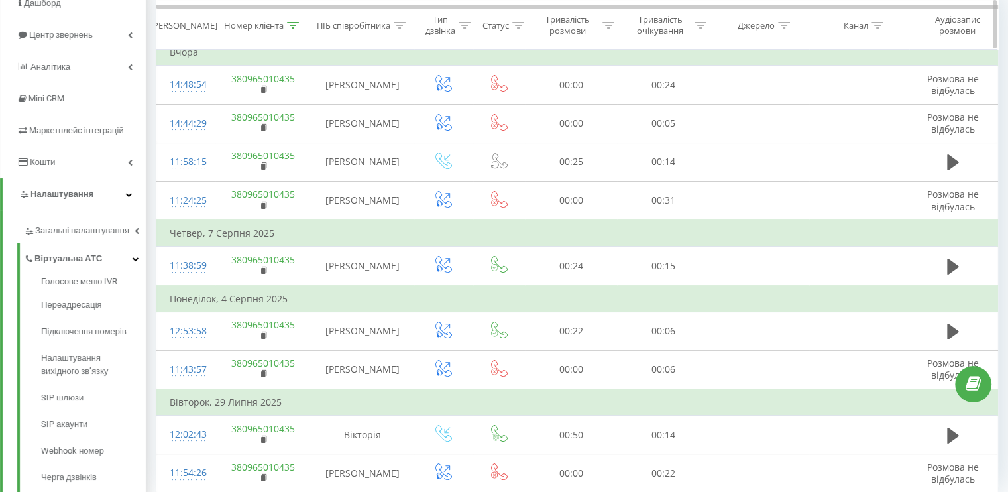
scroll to position [0, 0]
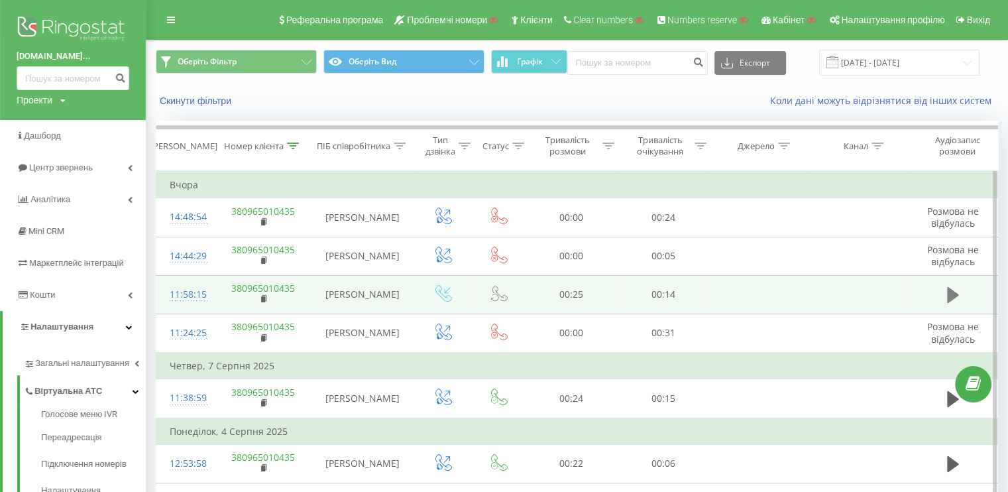
click at [960, 291] on button at bounding box center [953, 295] width 20 height 20
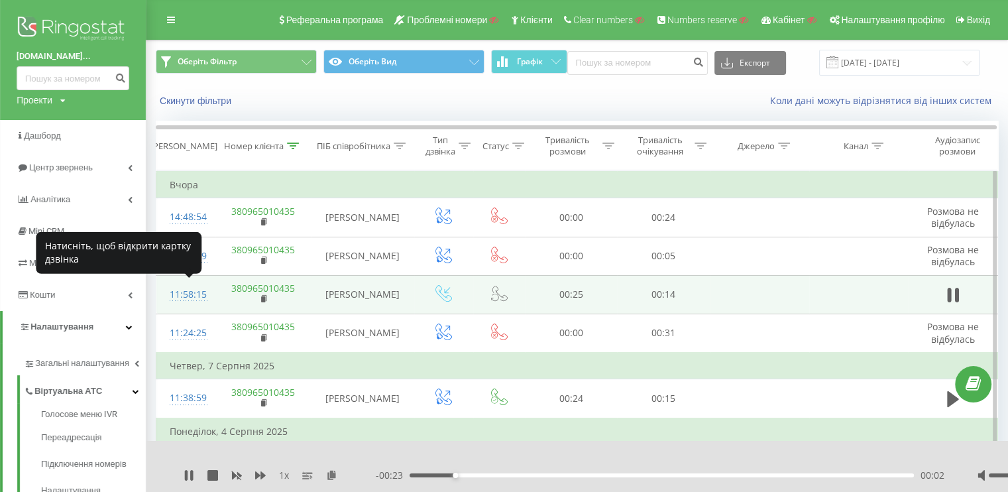
click at [178, 296] on div "11:58:15" at bounding box center [186, 295] width 32 height 26
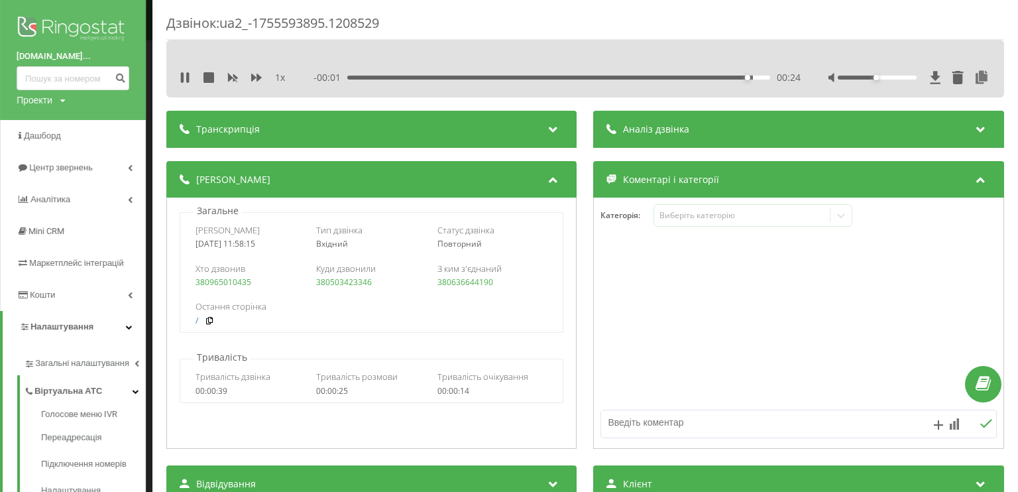
click at [150, 84] on div "Дзвінок : ua2_-1755593895.1208529 1 x - 00:01 00:24 00:24 Транскрипція Для AI-а…" at bounding box center [509, 246] width 1018 height 492
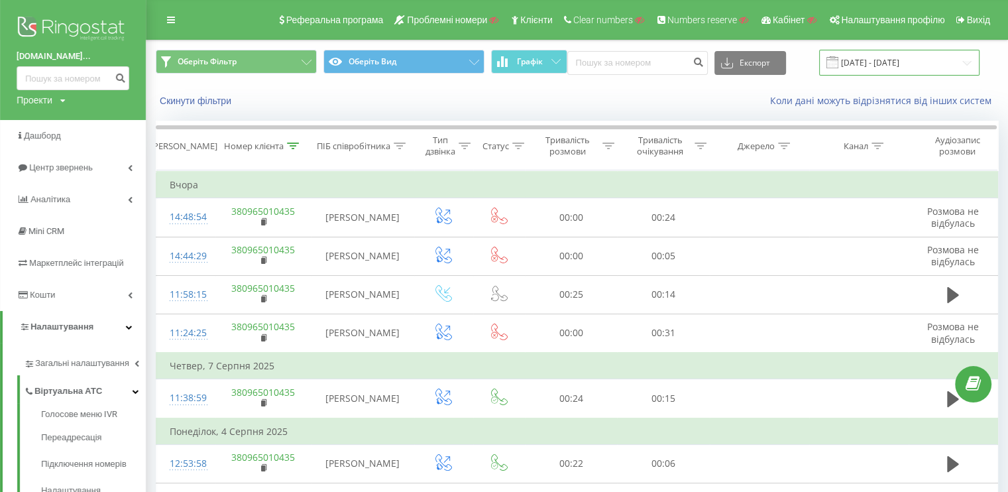
click at [859, 60] on input "[DATE] - [DATE]" at bounding box center [899, 63] width 160 height 26
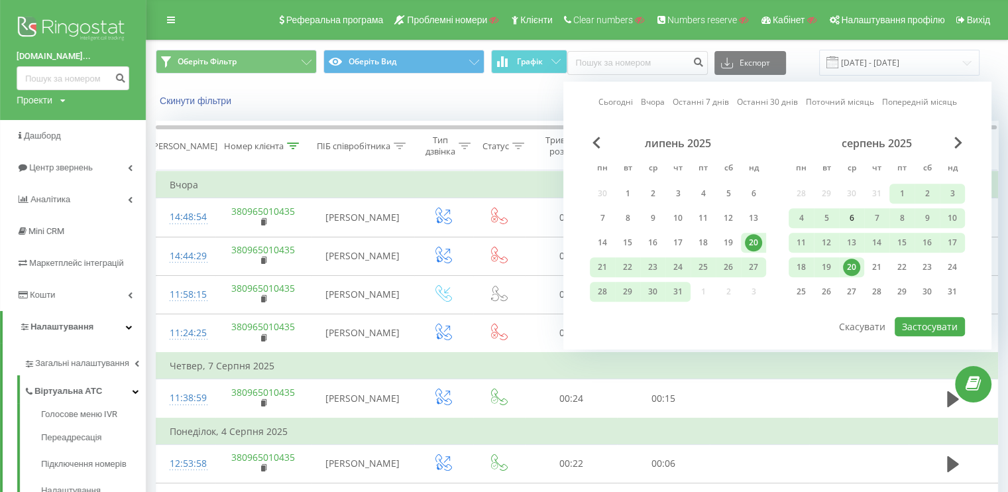
click at [844, 215] on div "6" at bounding box center [851, 217] width 17 height 17
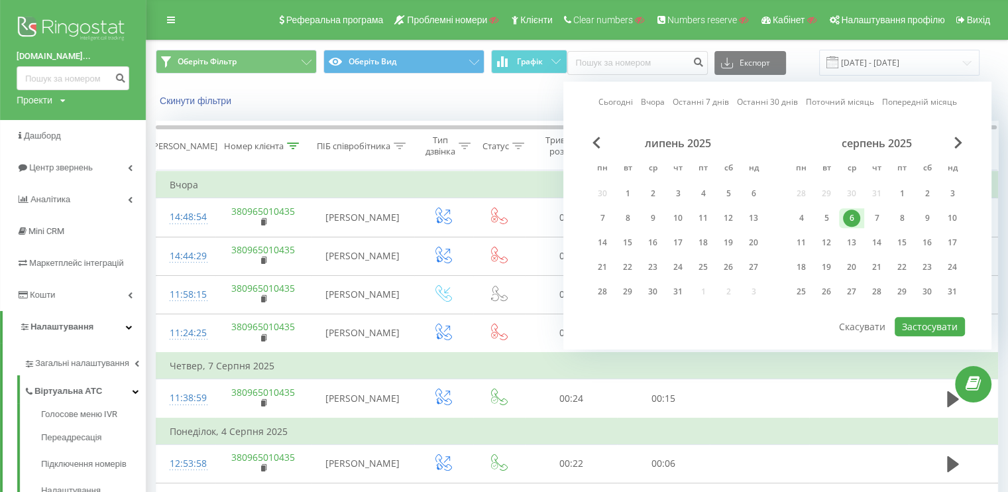
click at [850, 253] on div "серпень 2025 пн вт ср чт пт сб нд 28 29 30 31 1 2 3 4 5 6 7 8 9 10 11 12 13 14 …" at bounding box center [877, 222] width 176 height 170
click at [850, 258] on div "20" at bounding box center [851, 266] width 17 height 17
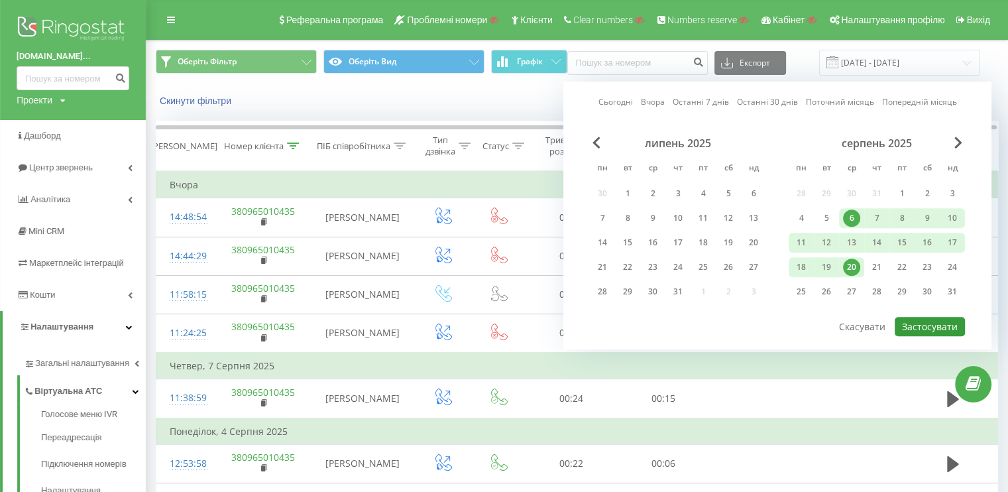
click at [925, 330] on button "Застосувати" at bounding box center [930, 326] width 70 height 19
type input "06.08.2025 - 20.08.2025"
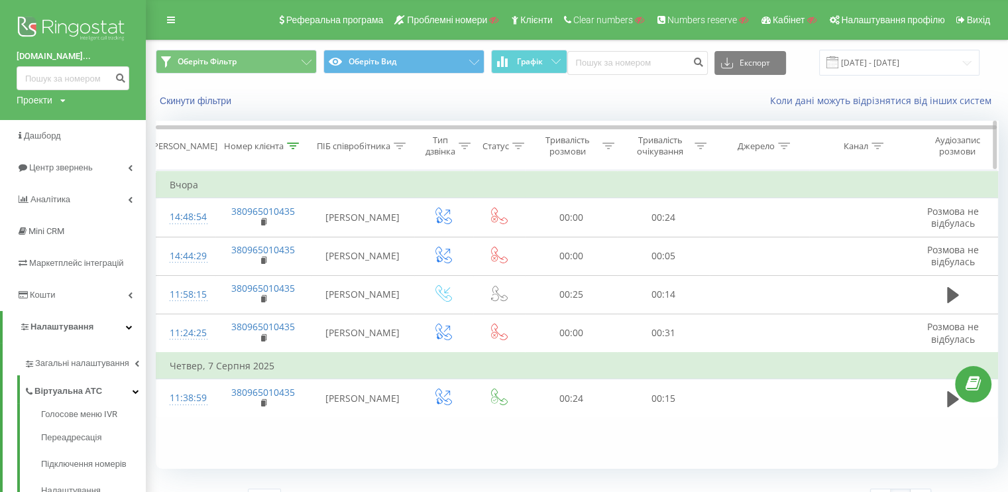
click at [461, 143] on icon at bounding box center [465, 145] width 12 height 7
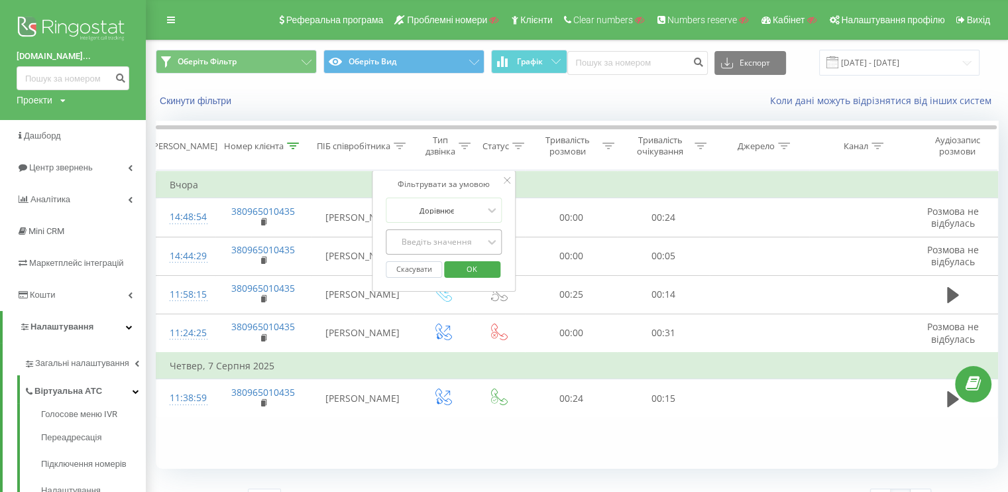
click at [450, 236] on div at bounding box center [437, 242] width 94 height 13
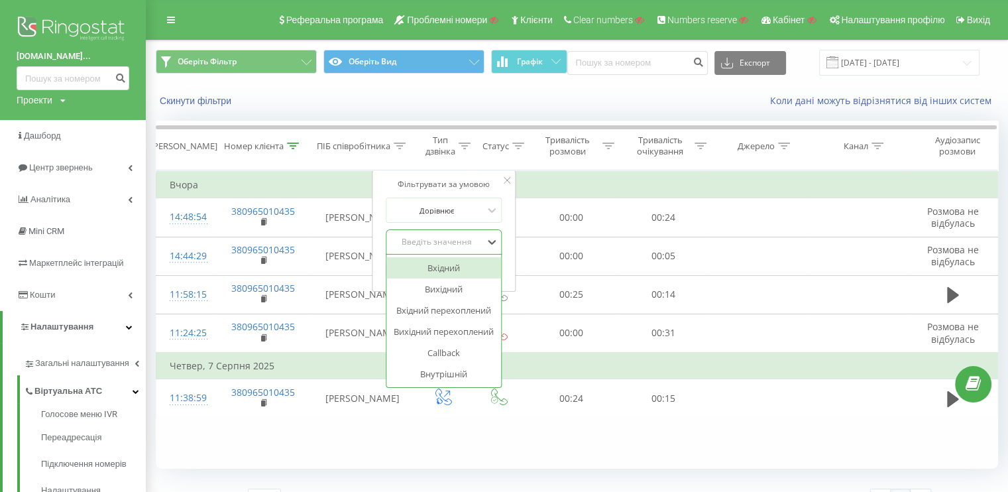
click at [457, 266] on div "Вхідний" at bounding box center [443, 267] width 115 height 21
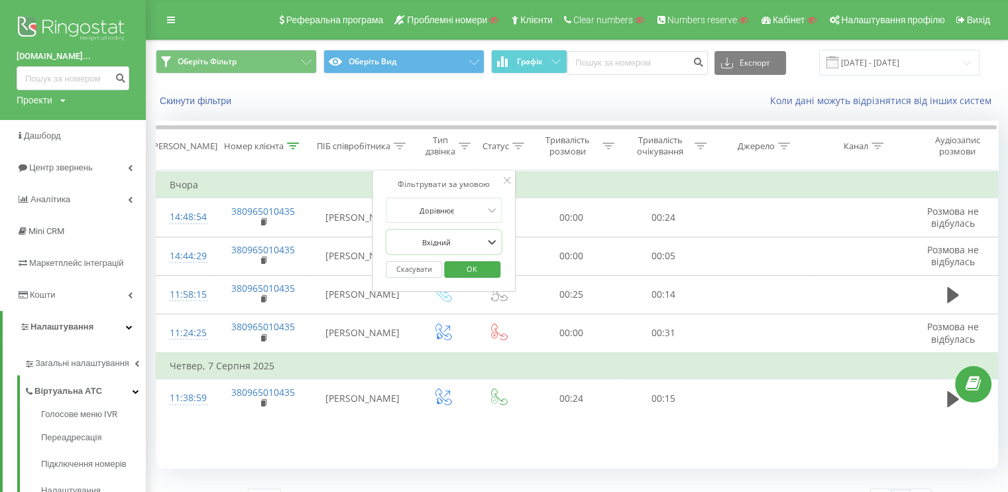
click at [482, 269] on span "OK" at bounding box center [471, 268] width 37 height 21
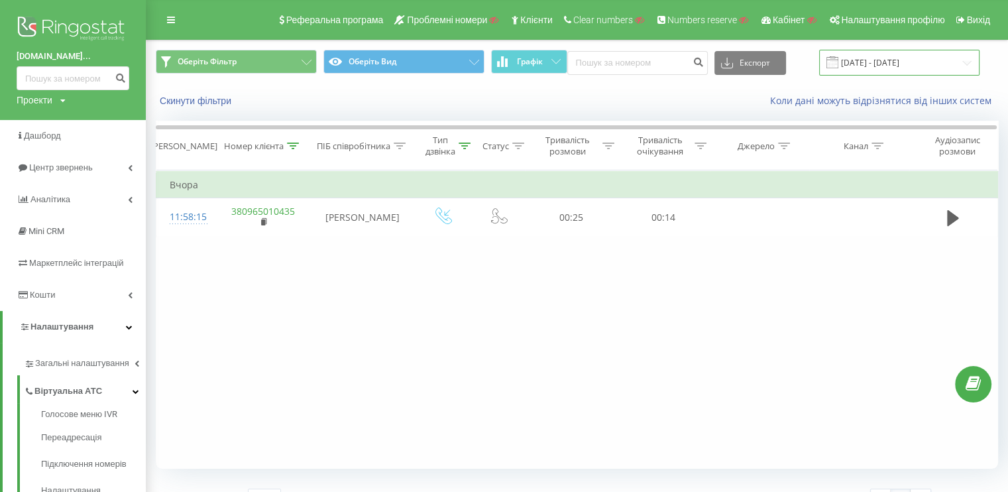
click at [866, 67] on input "06.08.2025 - 20.08.2025" at bounding box center [899, 63] width 160 height 26
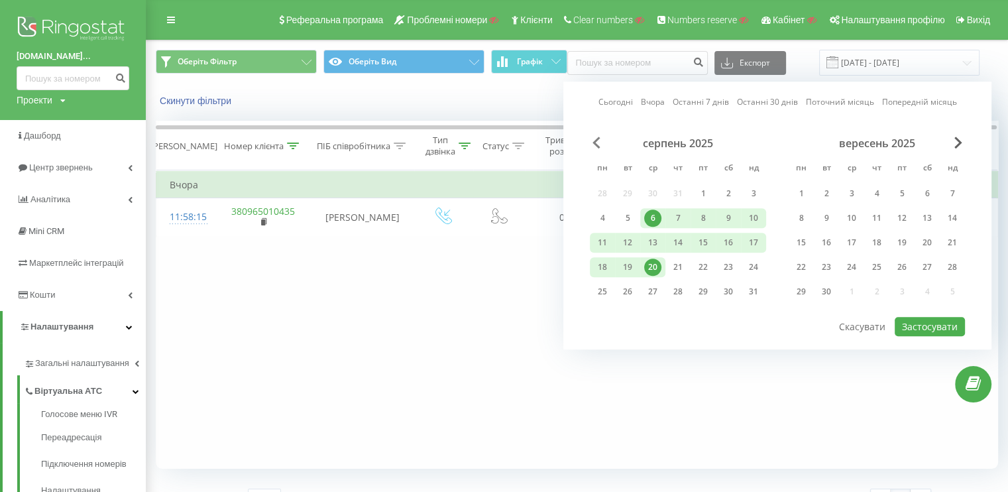
click at [595, 140] on span "Previous Month" at bounding box center [596, 143] width 8 height 12
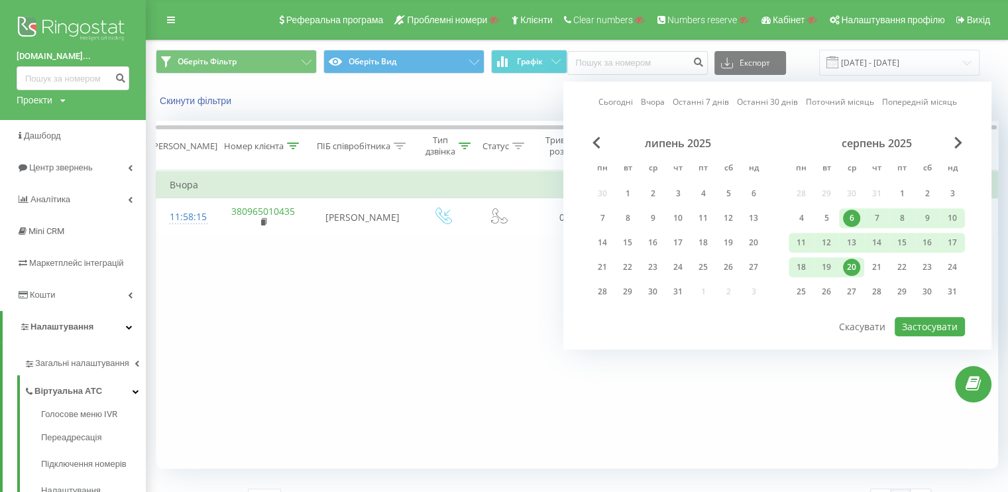
click at [459, 289] on div "Фільтрувати за умовою Містить 0965010435 Скасувати OK Фільтрувати за умовою Міс…" at bounding box center [577, 319] width 842 height 298
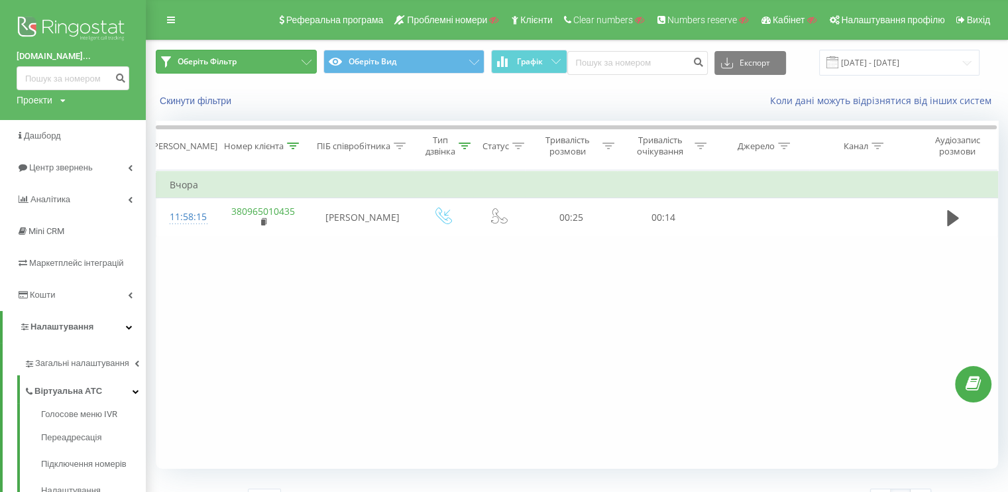
click at [309, 64] on icon at bounding box center [307, 62] width 10 height 5
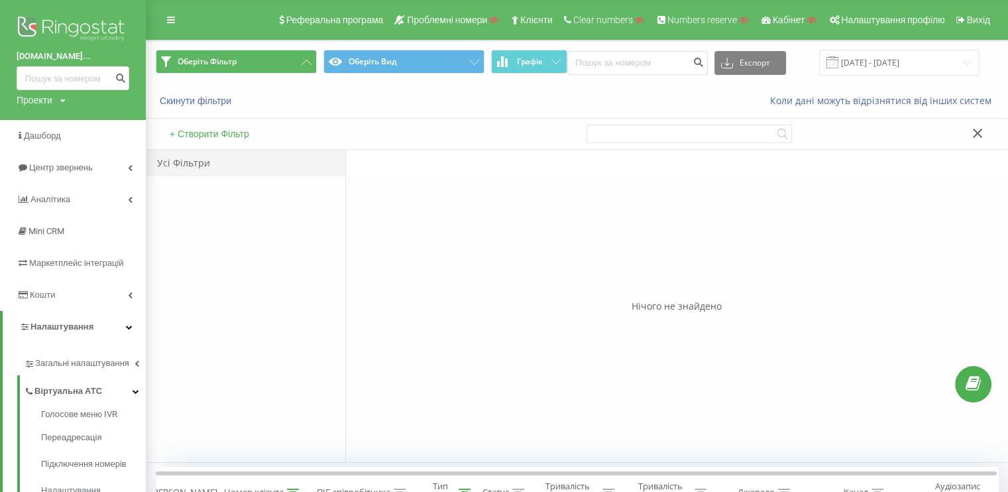
click at [225, 131] on button "+ Створити Фільтр" at bounding box center [209, 134] width 87 height 12
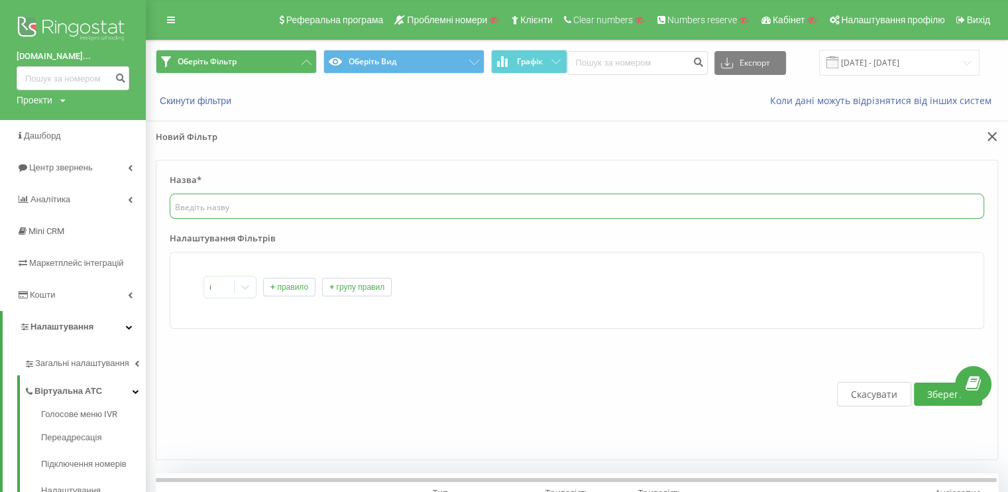
click at [339, 213] on input "text" at bounding box center [577, 206] width 814 height 25
type input "внутрышні"
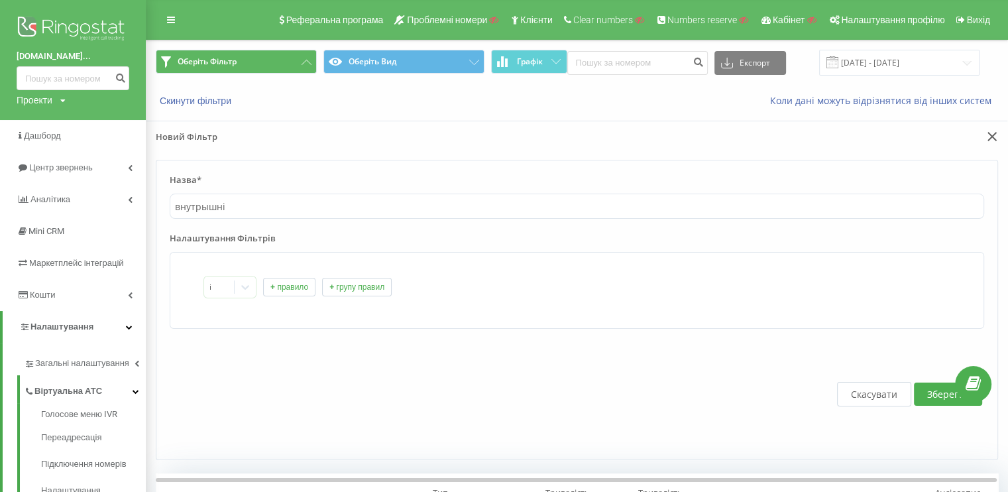
drag, startPoint x: 311, startPoint y: 367, endPoint x: 288, endPoint y: 305, distance: 66.5
click at [311, 366] on div "Скасувати Зберегти" at bounding box center [577, 394] width 814 height 104
click at [292, 287] on button "+ правило" at bounding box center [289, 287] width 52 height 19
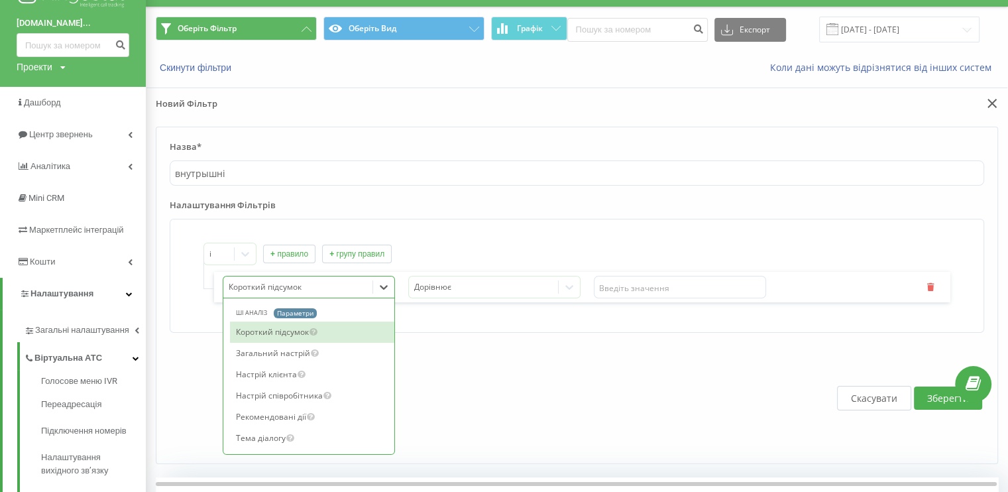
click at [267, 298] on div "73 results available. Use Up and Down to choose options, press Enter to select …" at bounding box center [309, 287] width 172 height 23
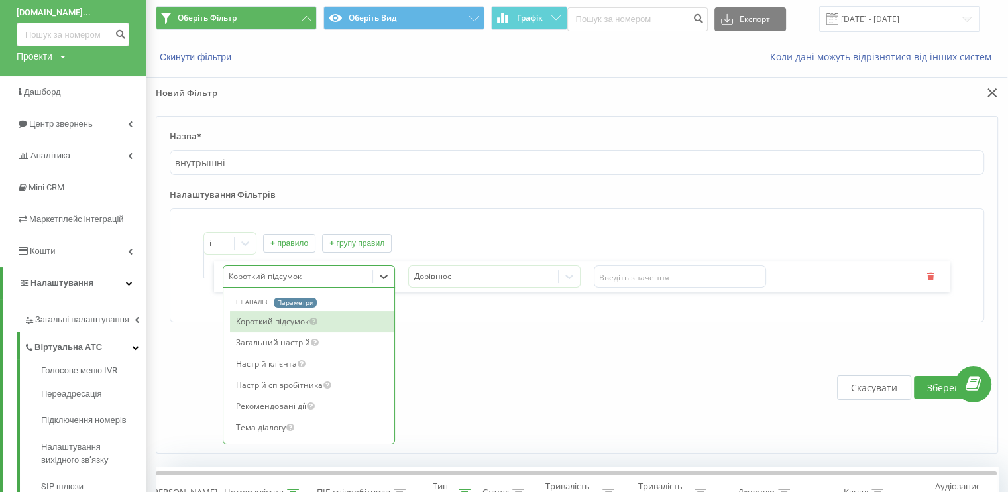
scroll to position [44, 0]
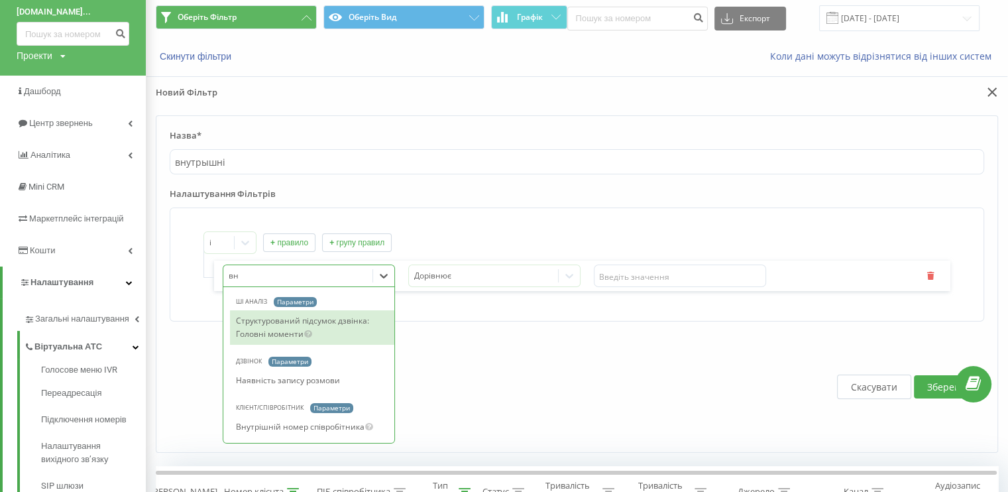
type input "вну"
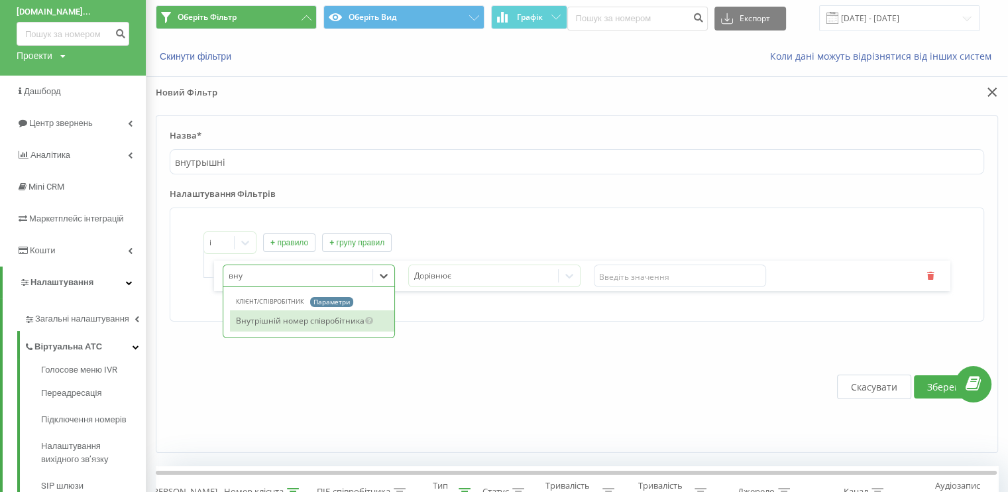
click at [256, 318] on div "Внутрішній номер співробітника" at bounding box center [312, 320] width 164 height 21
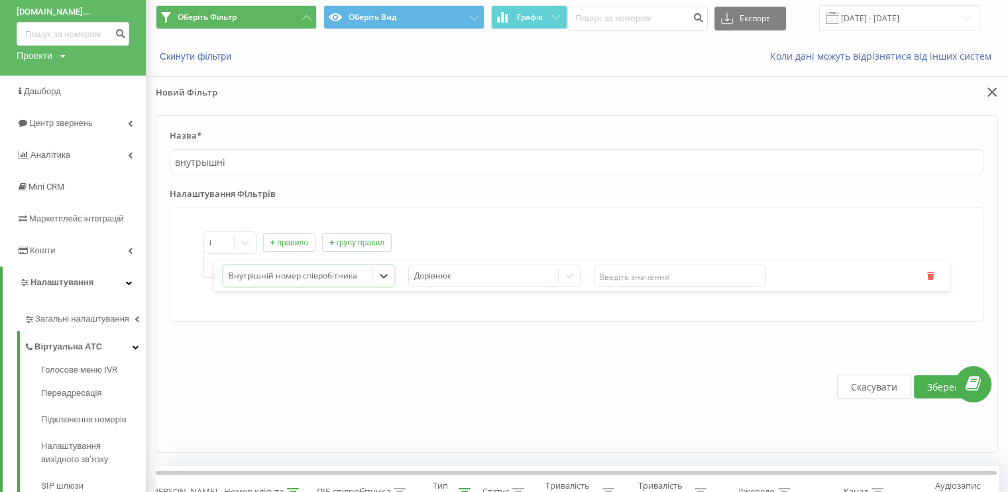
click at [258, 274] on div at bounding box center [298, 275] width 139 height 15
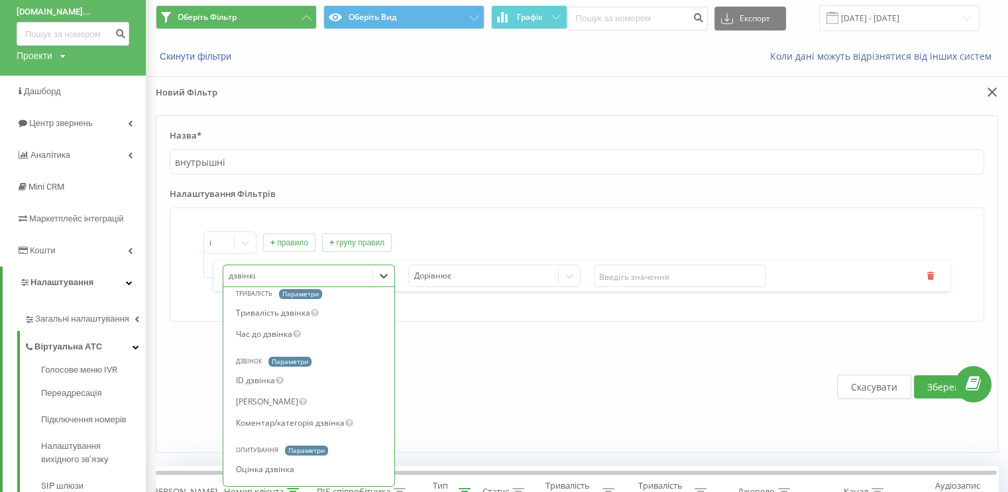
scroll to position [0, 0]
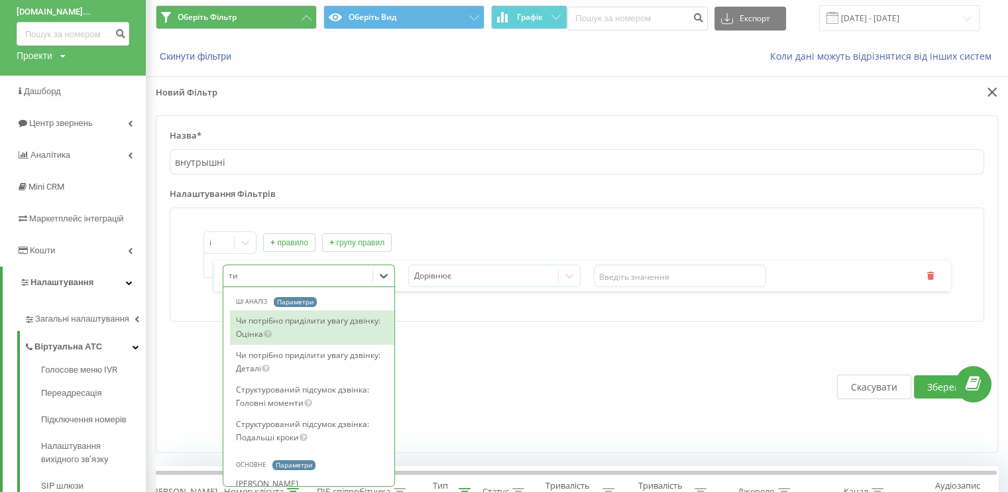
type input "тип"
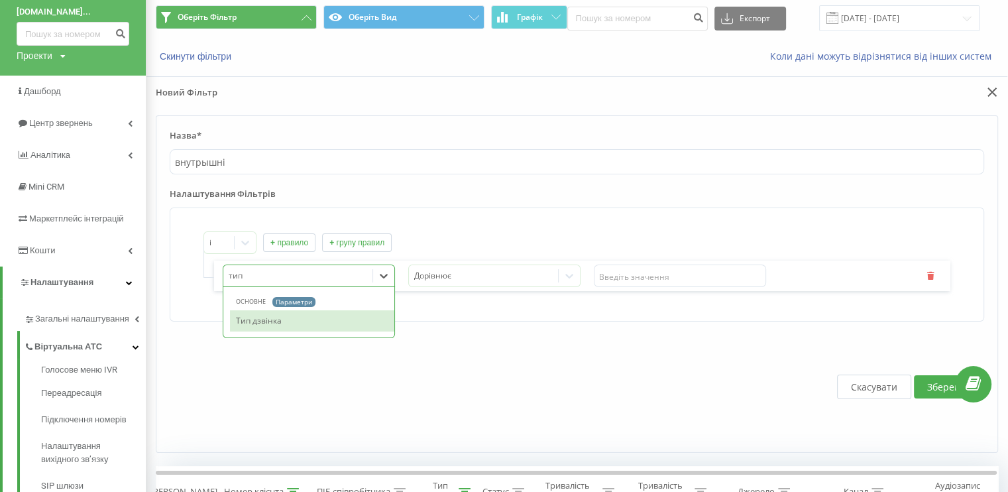
drag, startPoint x: 276, startPoint y: 317, endPoint x: 367, endPoint y: 308, distance: 91.9
click at [276, 319] on div "Тип дзвінка" at bounding box center [312, 320] width 164 height 21
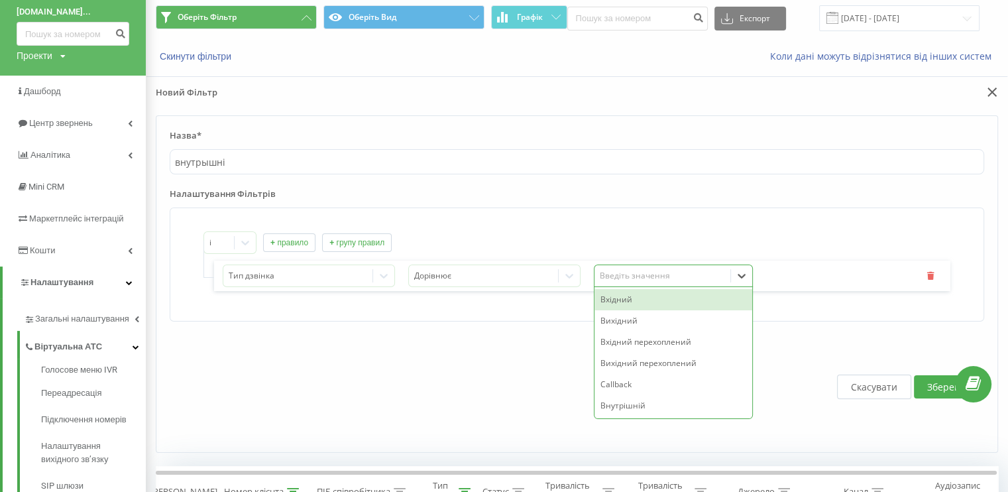
click at [612, 284] on div "Введіть значення" at bounding box center [662, 275] width 136 height 19
type input "вну"
click at [620, 298] on div "Внутрішній" at bounding box center [673, 299] width 158 height 21
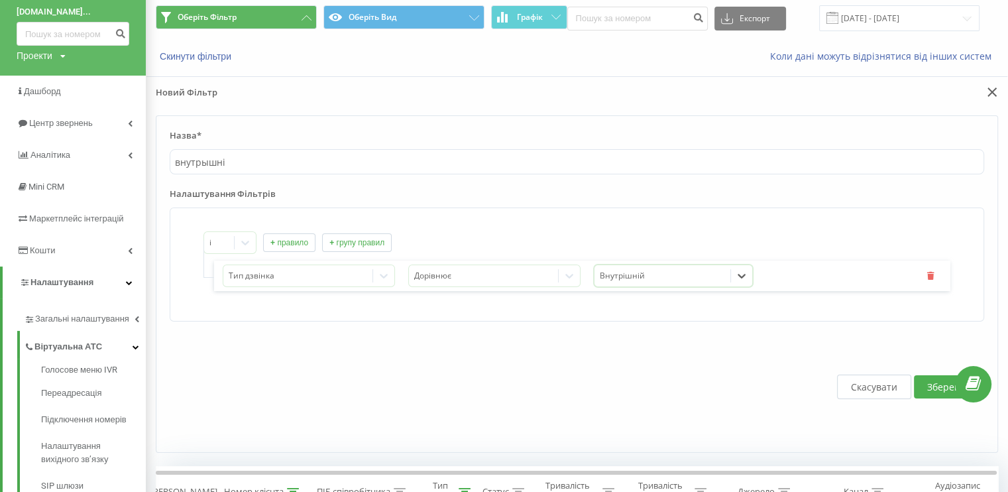
click at [938, 385] on button "Зберегти" at bounding box center [948, 386] width 68 height 23
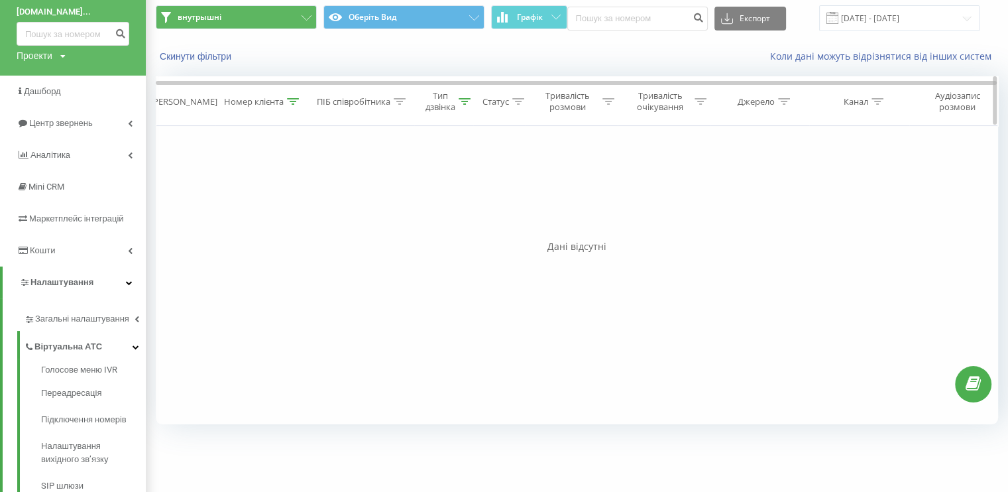
click at [458, 97] on div "Тип дзвінка" at bounding box center [447, 101] width 45 height 23
click at [402, 219] on button "Скасувати" at bounding box center [414, 225] width 56 height 17
click at [296, 111] on th "Номер клієнта" at bounding box center [263, 101] width 96 height 49
click at [292, 107] on th "Номер клієнта" at bounding box center [263, 101] width 96 height 49
click at [288, 98] on icon at bounding box center [293, 101] width 12 height 7
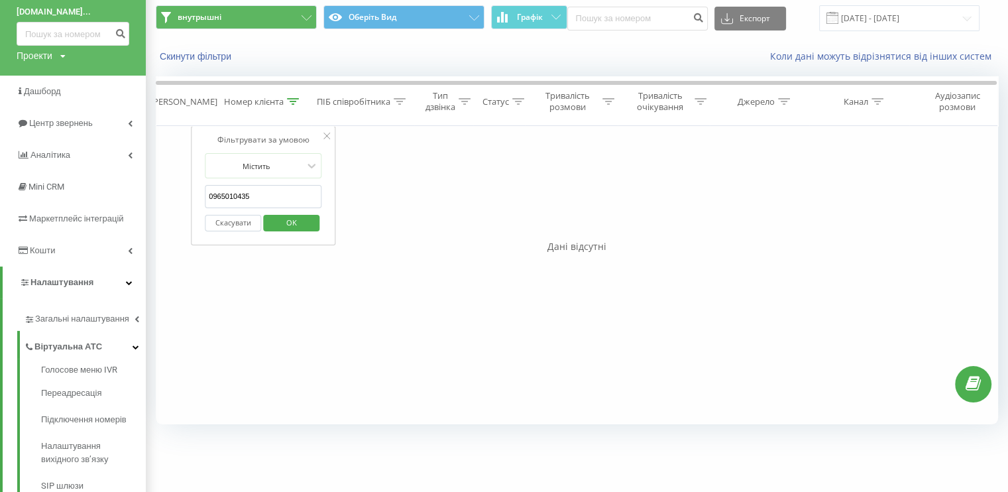
click at [237, 222] on button "Скасувати" at bounding box center [233, 223] width 56 height 17
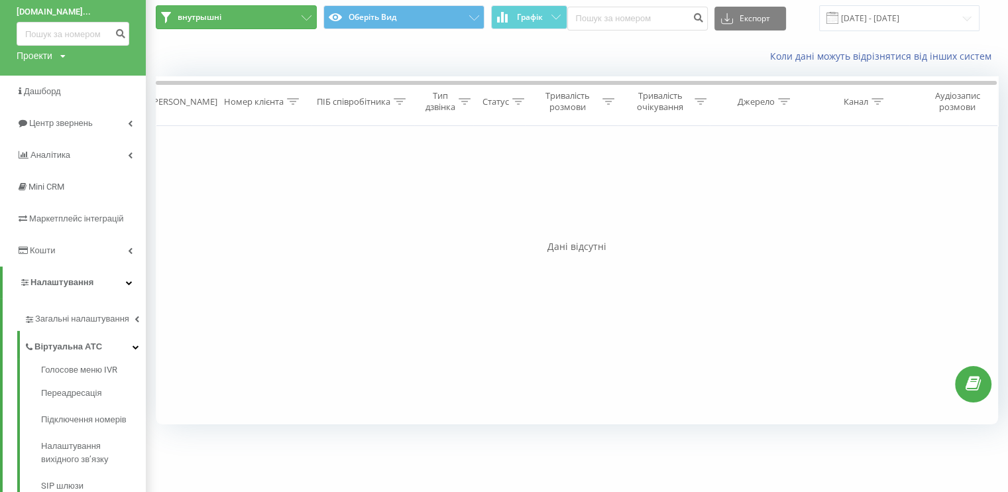
click at [302, 19] on icon at bounding box center [307, 17] width 10 height 5
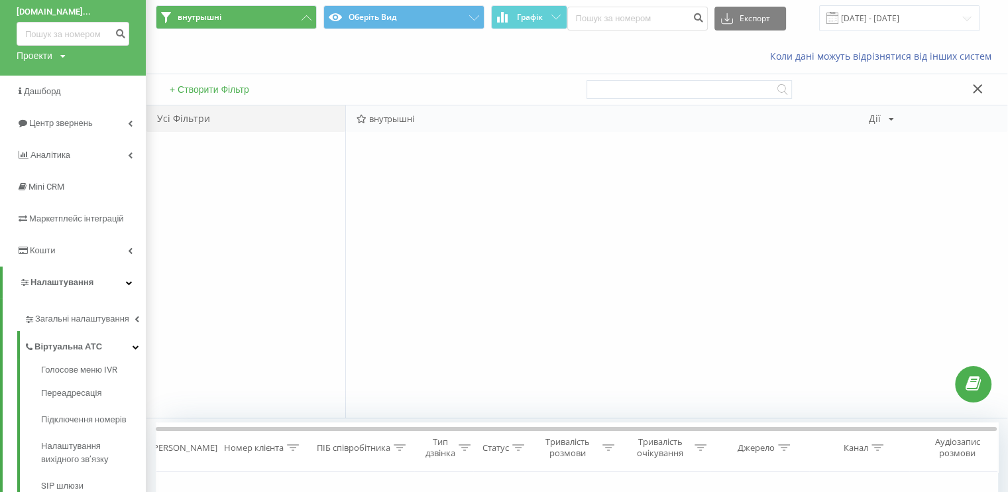
click at [880, 116] on div "Дії Редагувати Копіювати Видалити За замовчуванням Поділитися" at bounding box center [881, 118] width 25 height 9
drag, startPoint x: 889, startPoint y: 169, endPoint x: 887, endPoint y: 192, distance: 23.3
click at [887, 192] on div "Редагувати Копіювати Видалити За замовчуванням Поділитися" at bounding box center [933, 185] width 128 height 124
drag, startPoint x: 871, startPoint y: 117, endPoint x: 883, endPoint y: 132, distance: 19.0
click at [871, 116] on div "Дії" at bounding box center [875, 118] width 12 height 9
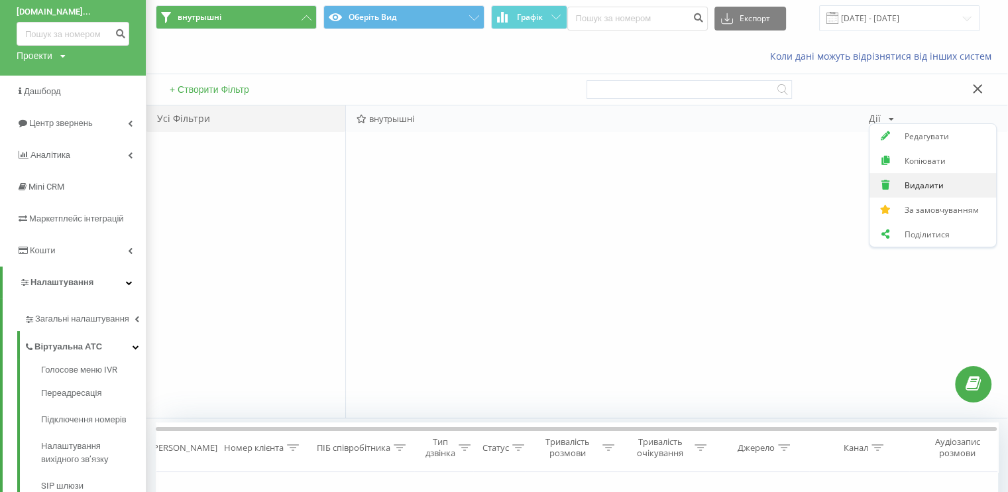
click at [910, 184] on span "Видалити" at bounding box center [924, 185] width 39 height 11
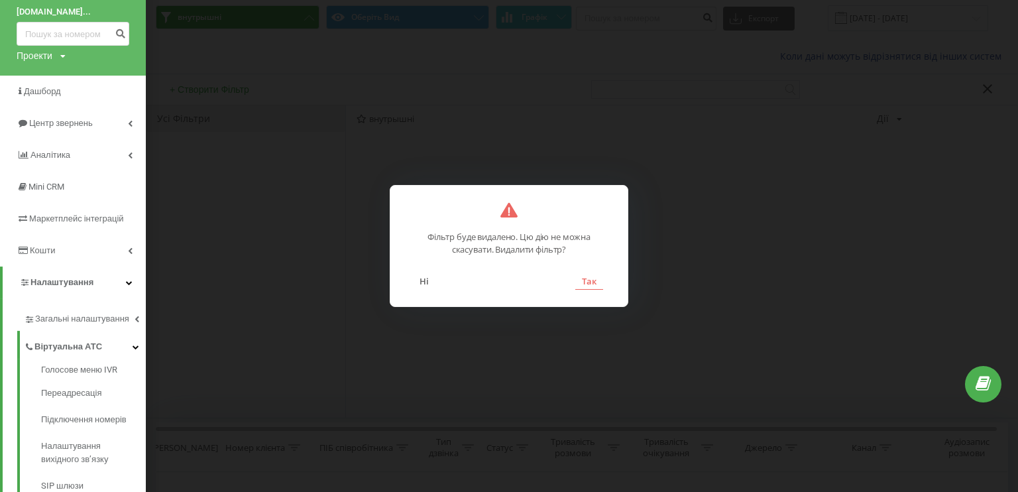
click at [600, 279] on button "Так" at bounding box center [589, 280] width 28 height 17
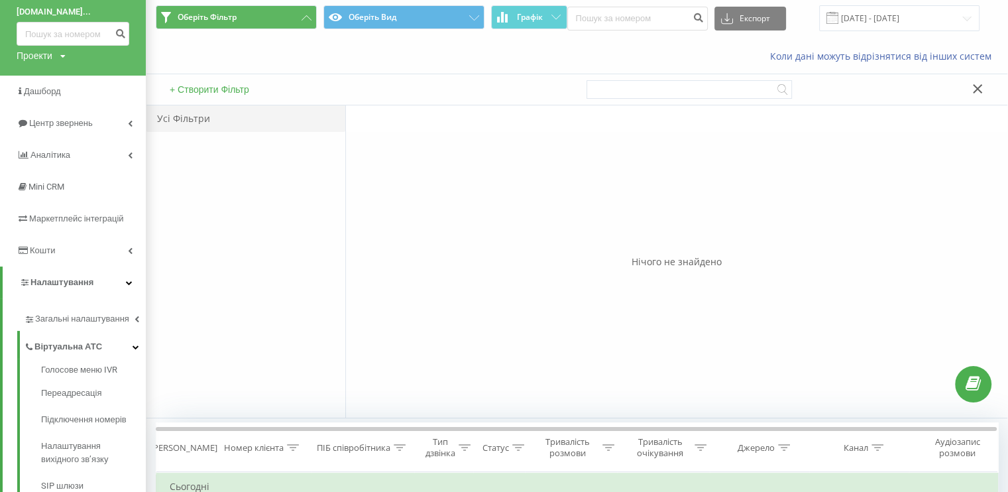
click at [977, 86] on icon at bounding box center [978, 88] width 10 height 9
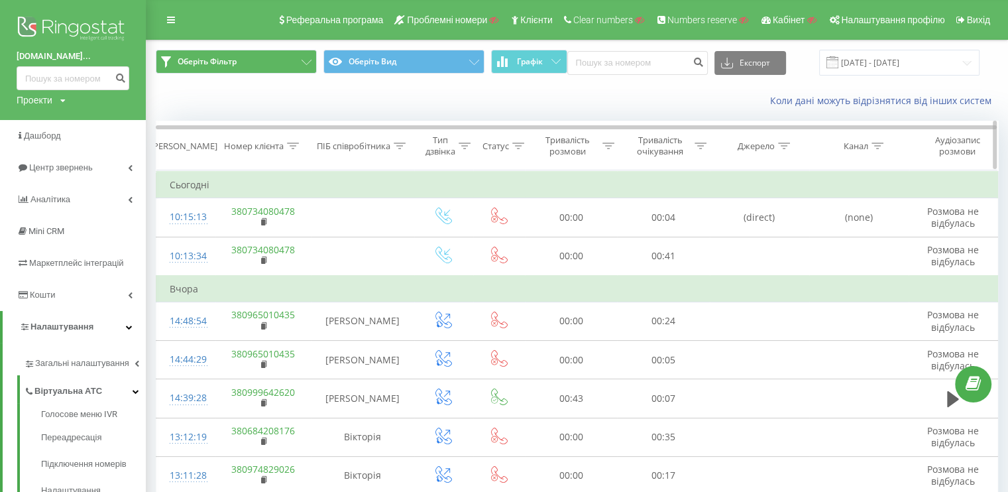
click at [462, 148] on icon at bounding box center [465, 145] width 12 height 7
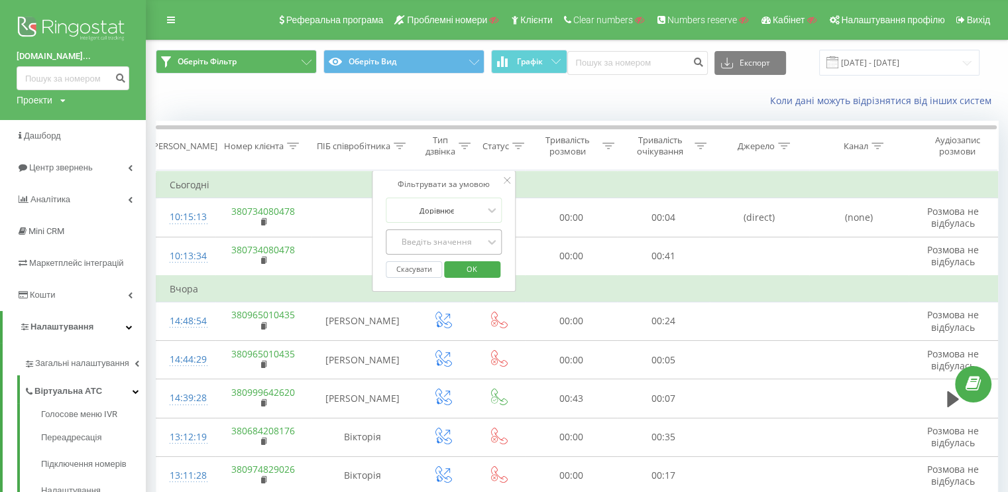
click at [428, 244] on div "Введіть значення" at bounding box center [437, 242] width 94 height 11
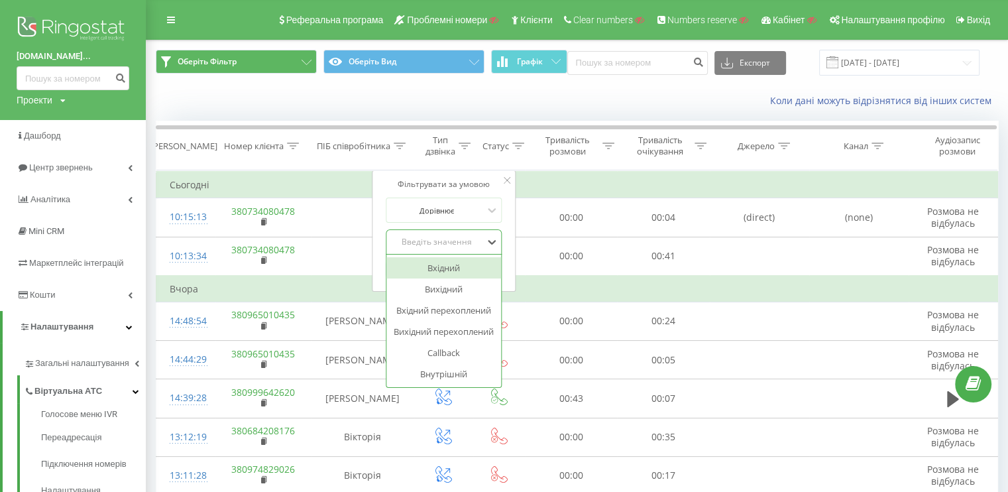
click at [425, 270] on div "Вхідний" at bounding box center [443, 267] width 115 height 21
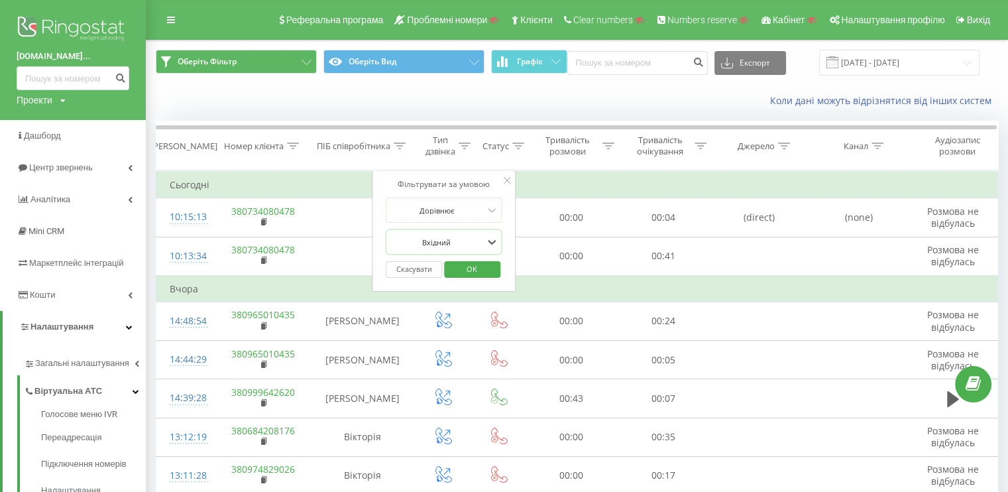
click at [482, 278] on span "OK" at bounding box center [471, 268] width 37 height 21
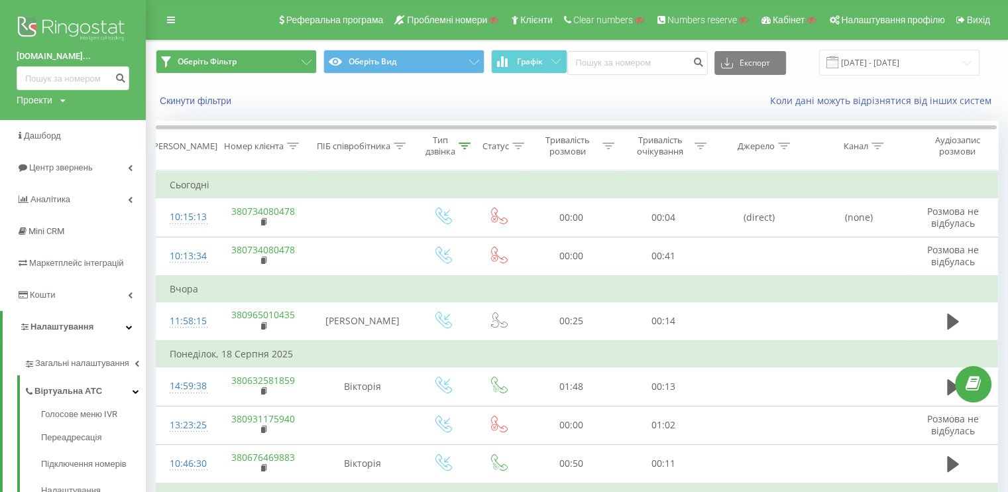
click at [27, 28] on img at bounding box center [73, 29] width 113 height 33
click at [60, 27] on img at bounding box center [73, 29] width 113 height 33
click at [77, 21] on img at bounding box center [73, 29] width 113 height 33
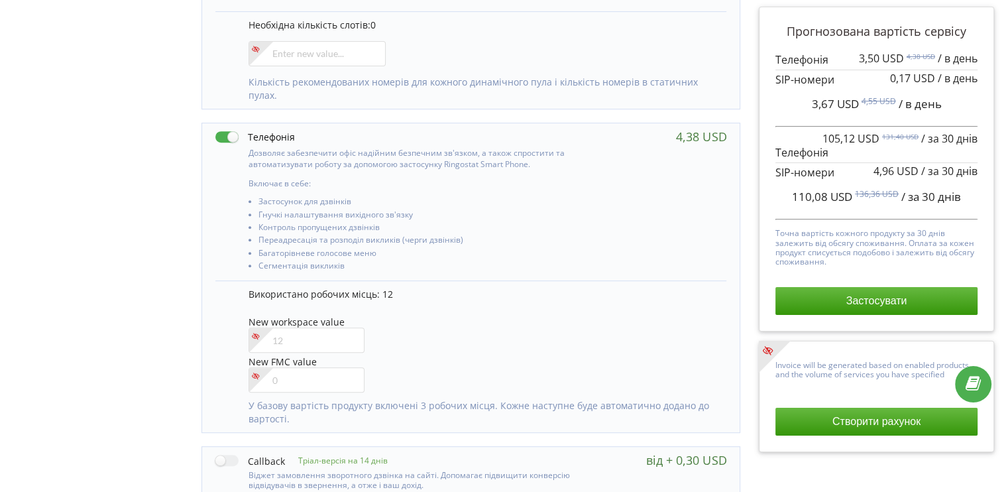
scroll to position [596, 0]
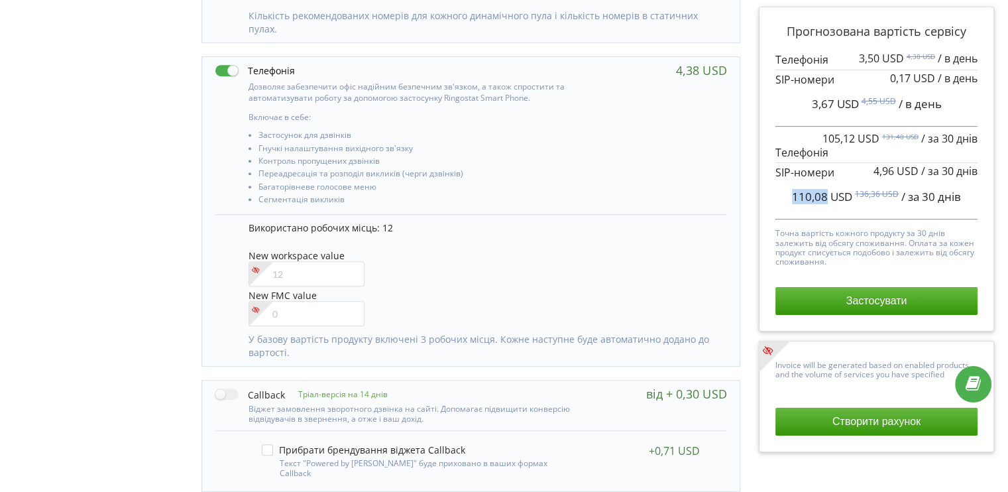
drag, startPoint x: 795, startPoint y: 202, endPoint x: 825, endPoint y: 203, distance: 29.9
click at [825, 203] on div "110,08 USD 136,36 USD / за 30 днів" at bounding box center [876, 196] width 202 height 33
copy span "110,08"
click at [288, 264] on input"] "number" at bounding box center [307, 273] width 116 height 25
type input"] "14"
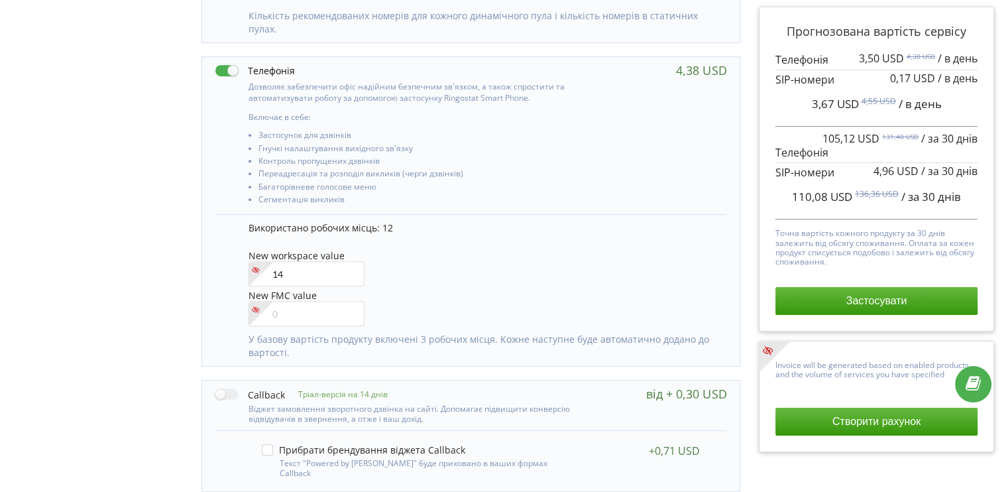
click at [97, 272] on div "Управління продуктами проєкту Оберіть продукти: Чим більше продуктів ви підключ…" at bounding box center [504, 53] width 999 height 1110
drag, startPoint x: 787, startPoint y: 198, endPoint x: 824, endPoint y: 198, distance: 37.8
click at [824, 198] on div "127,60 USD 158,26 USD / за 30 днів" at bounding box center [876, 196] width 202 height 33
copy span "127,60"
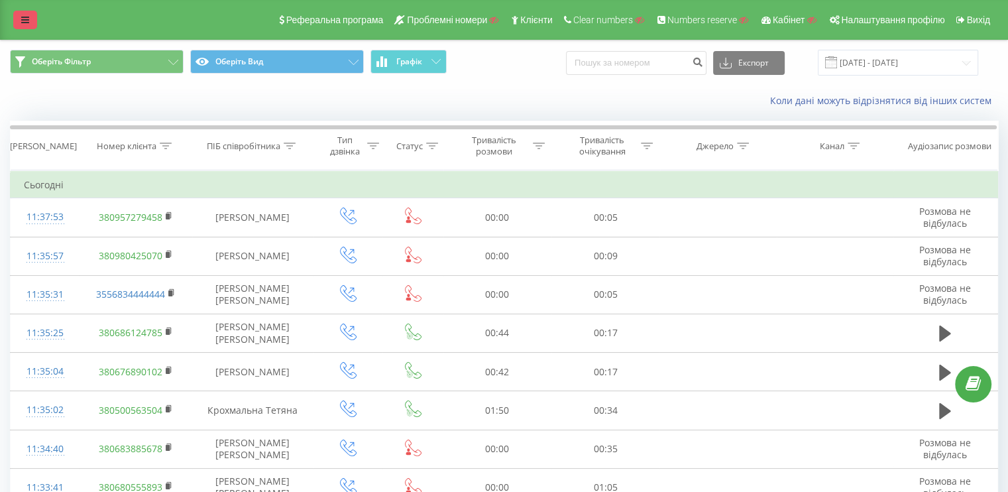
click at [23, 18] on icon at bounding box center [25, 19] width 8 height 9
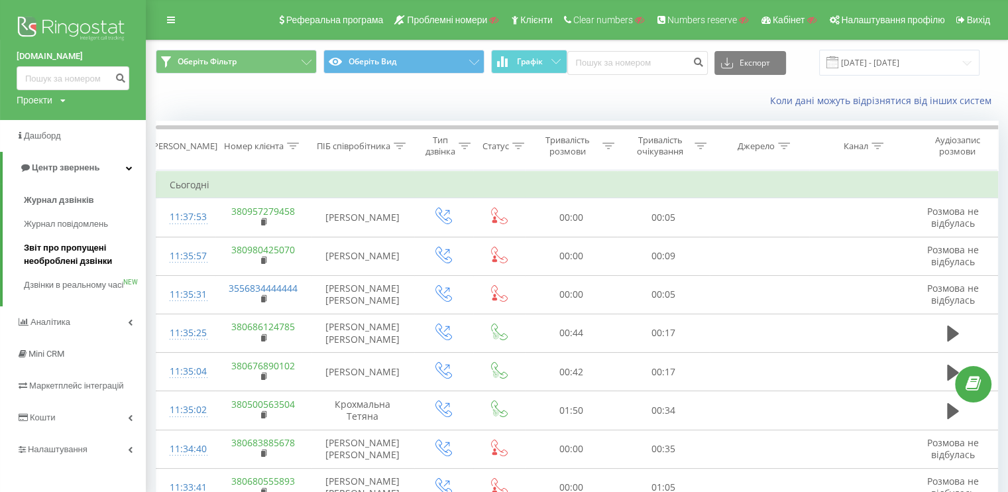
scroll to position [66, 0]
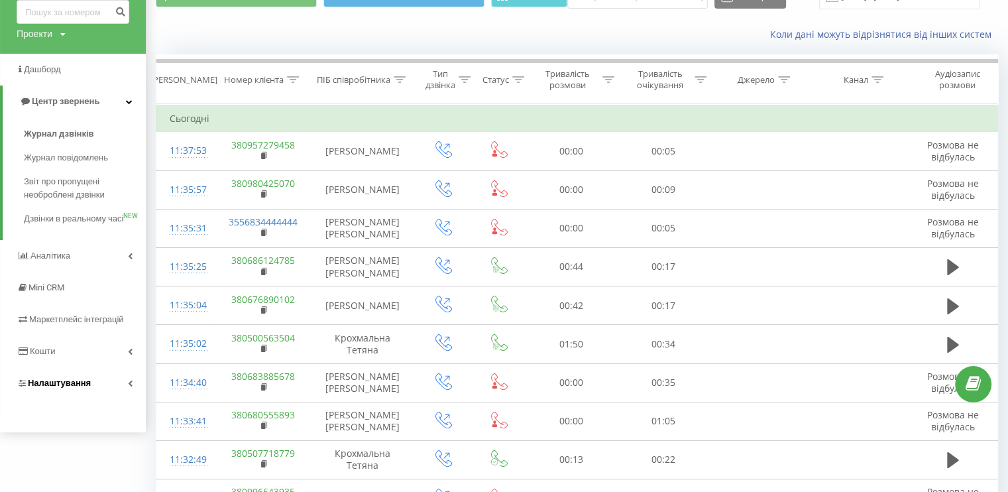
click at [111, 399] on link "Налаштування" at bounding box center [73, 383] width 146 height 32
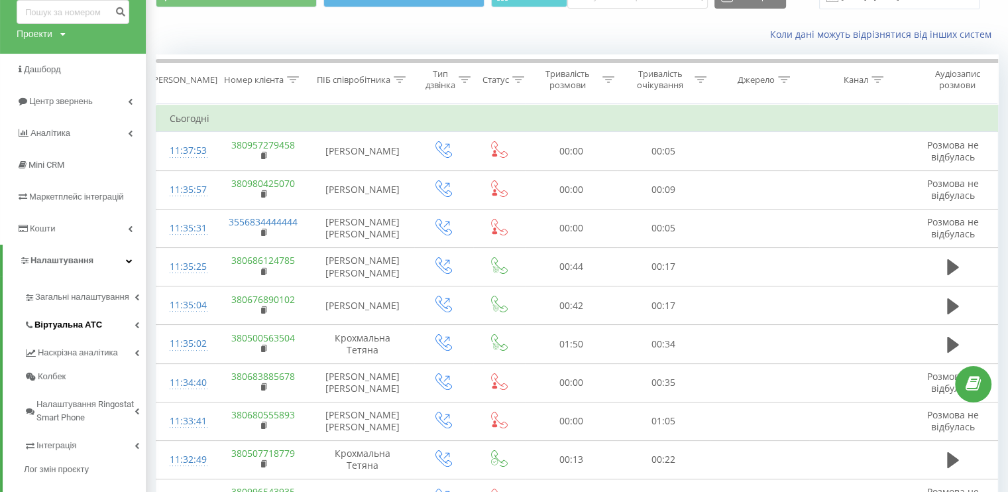
click at [105, 323] on link "Віртуальна АТС" at bounding box center [85, 323] width 122 height 28
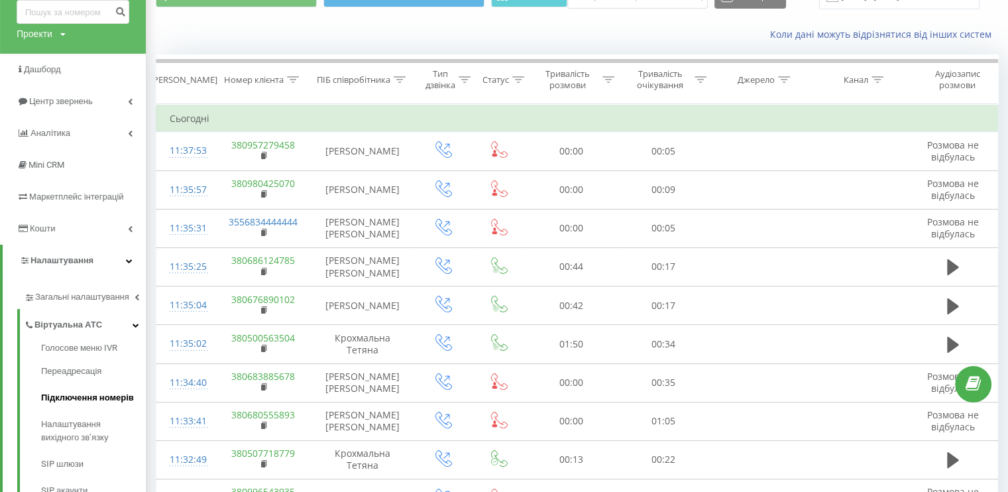
click at [68, 398] on span "Підключення номерів" at bounding box center [87, 397] width 93 height 13
